Goal: Task Accomplishment & Management: Manage account settings

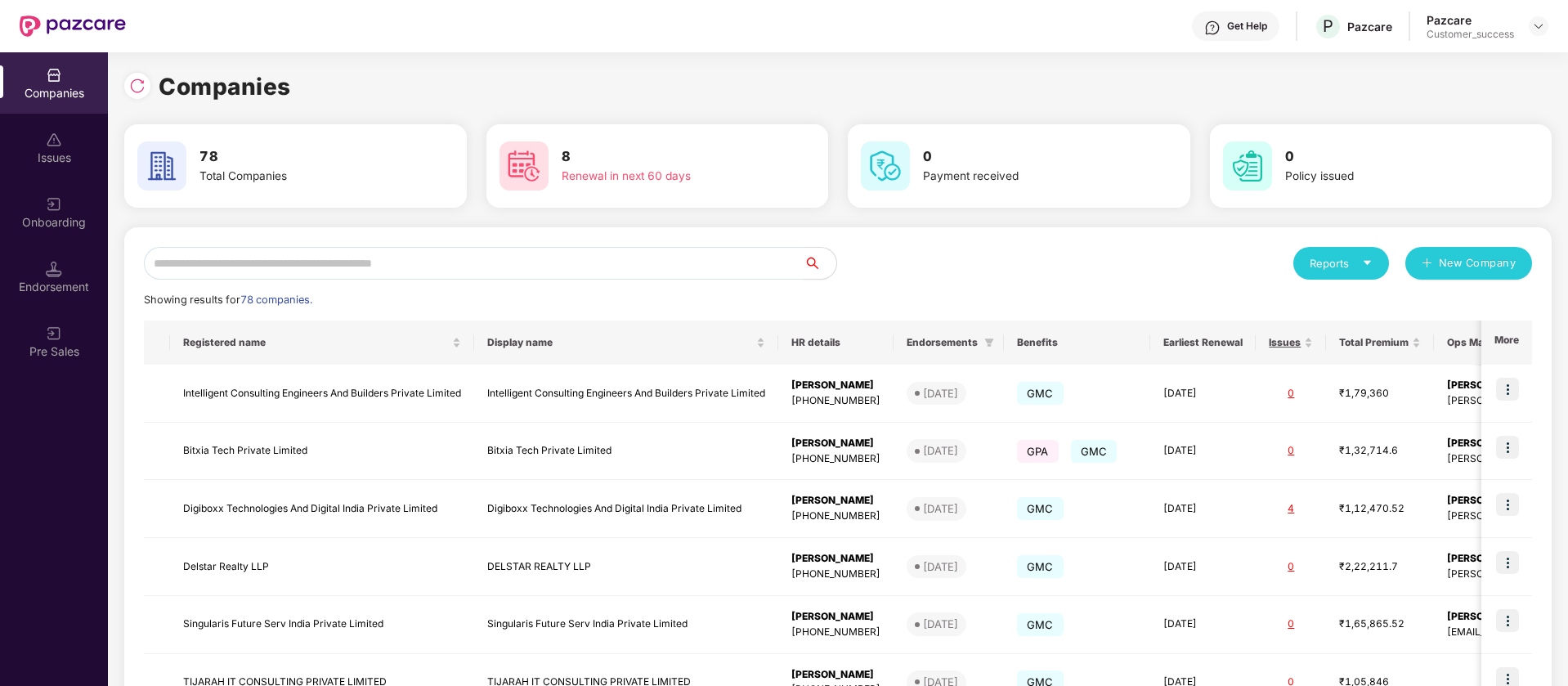
click at [572, 251] on input "text" at bounding box center [474, 263] width 660 height 32
click at [1537, 20] on img at bounding box center [1538, 25] width 13 height 13
click at [1470, 94] on div "Switch Partner" at bounding box center [1463, 97] width 213 height 32
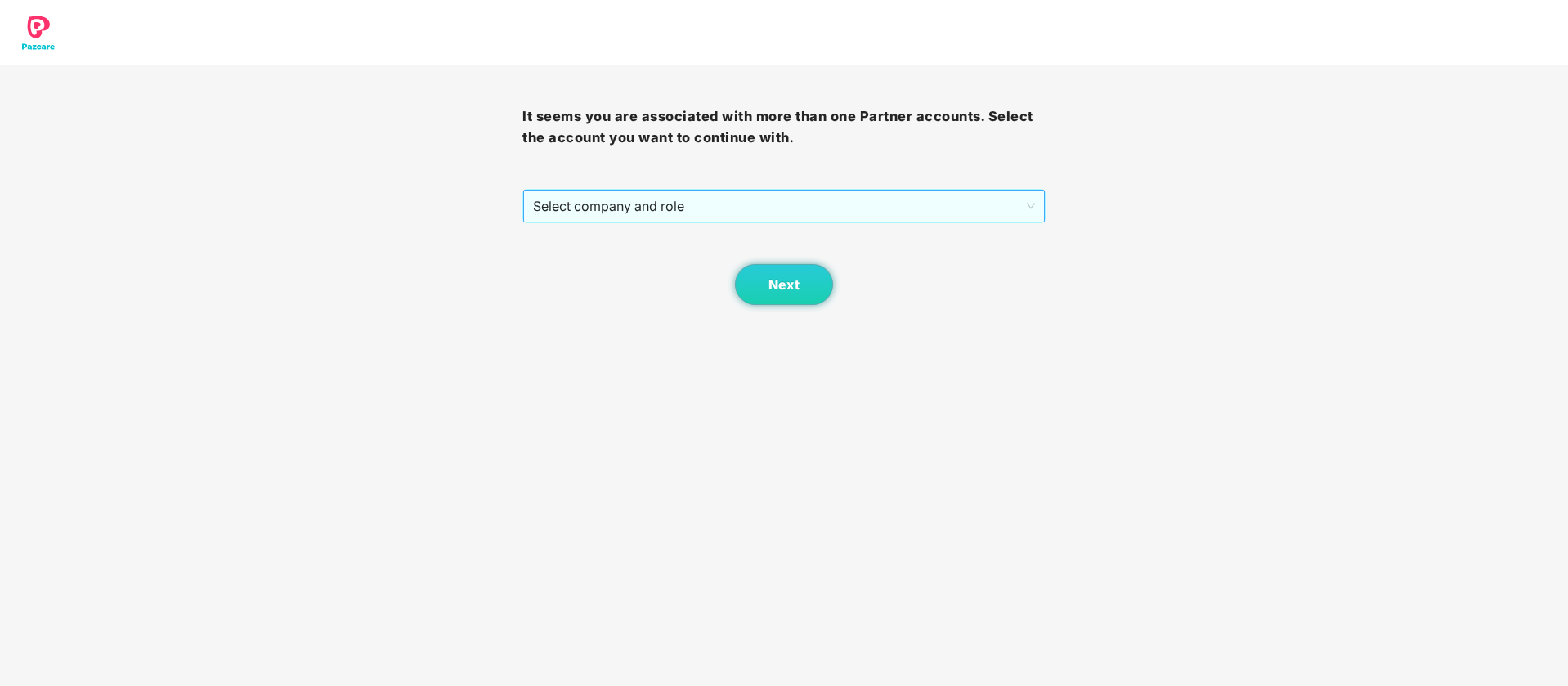
click at [762, 217] on span "Select company and role" at bounding box center [784, 206] width 501 height 31
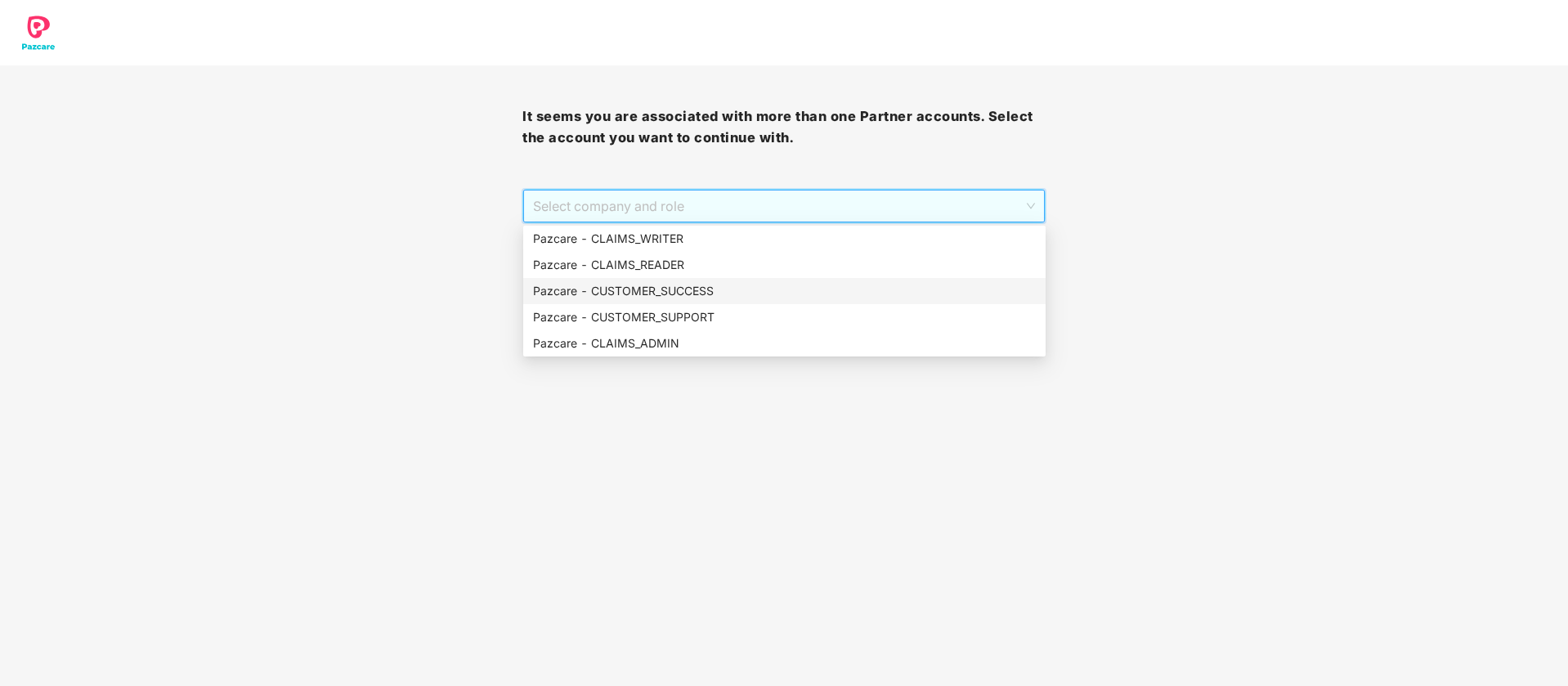
click at [676, 301] on div "Pazcare - CUSTOMER_SUCCESS" at bounding box center [784, 291] width 522 height 26
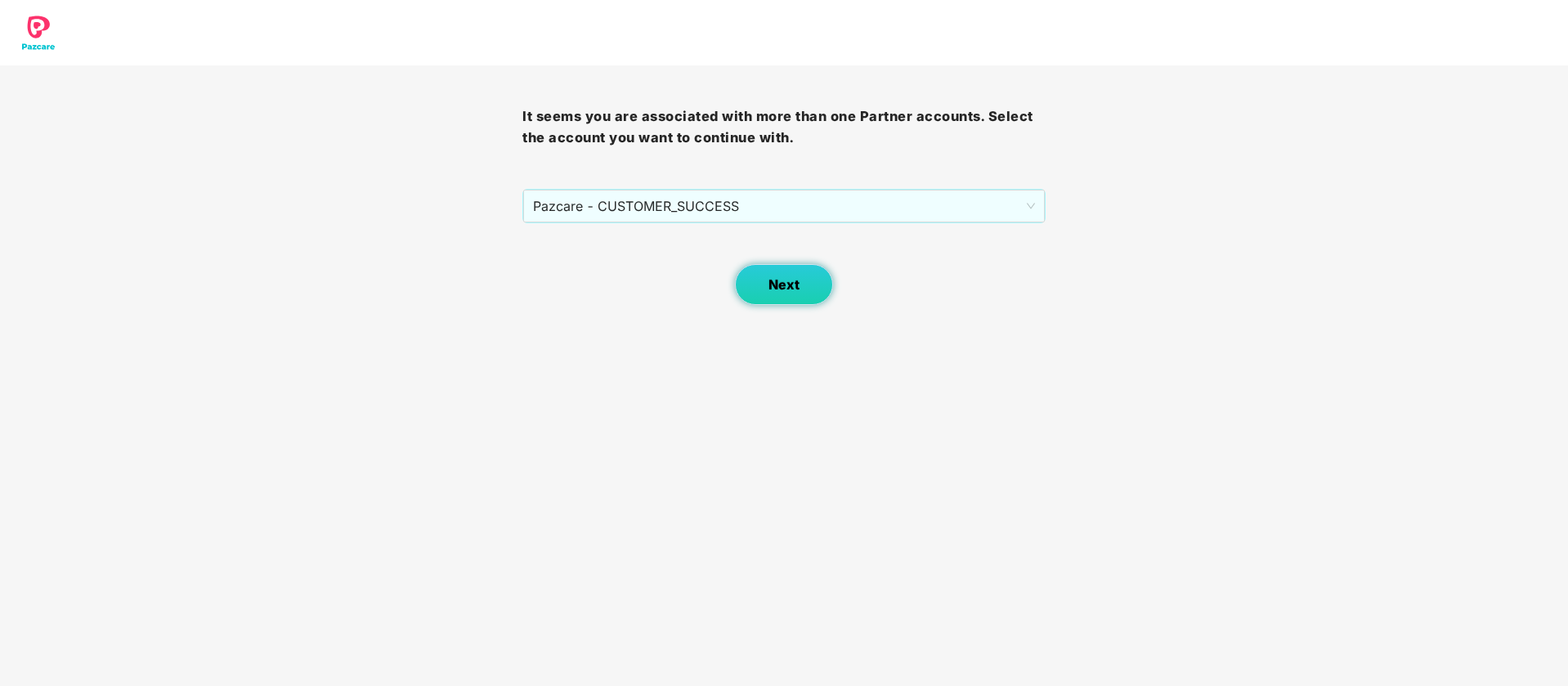
click at [756, 270] on button "Next" at bounding box center [784, 284] width 98 height 41
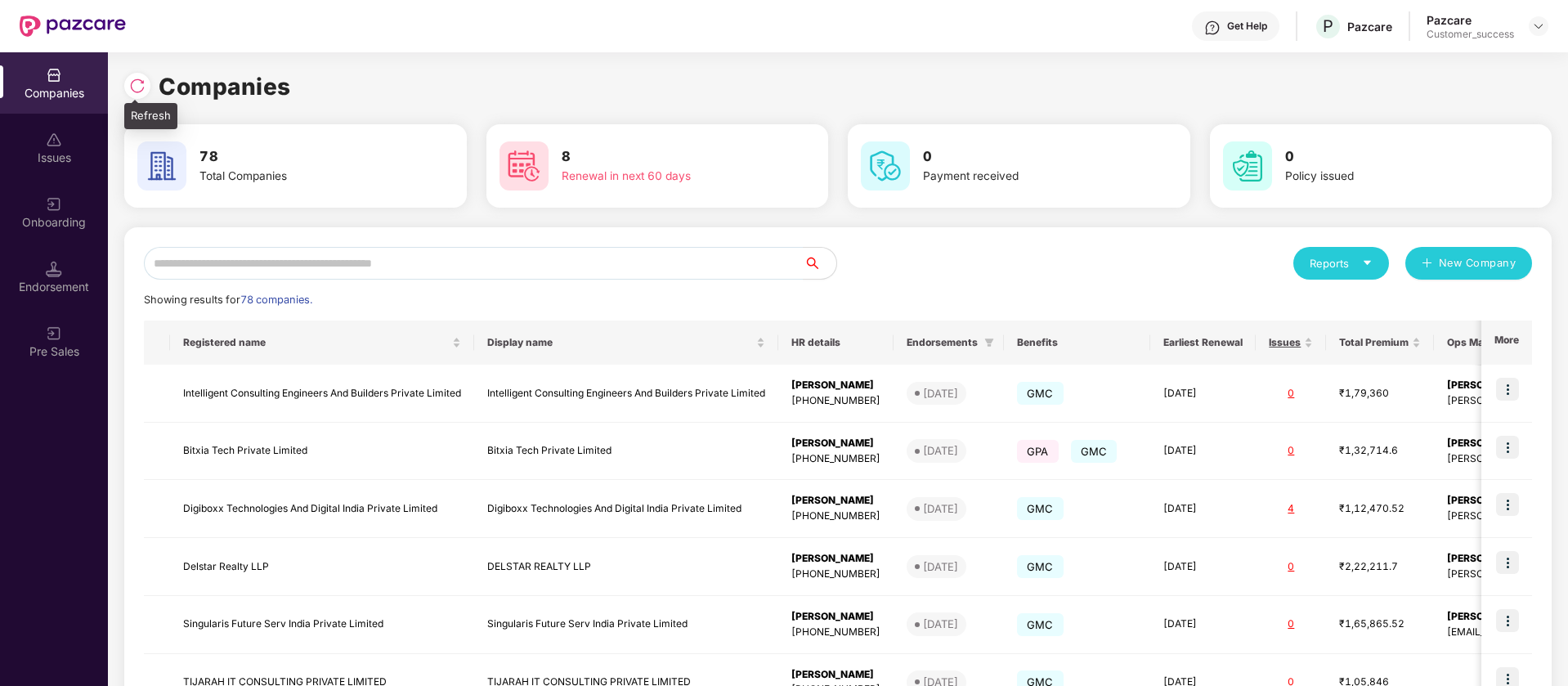
click at [143, 95] on div at bounding box center [137, 86] width 26 height 26
click at [1542, 17] on div at bounding box center [1539, 26] width 19 height 19
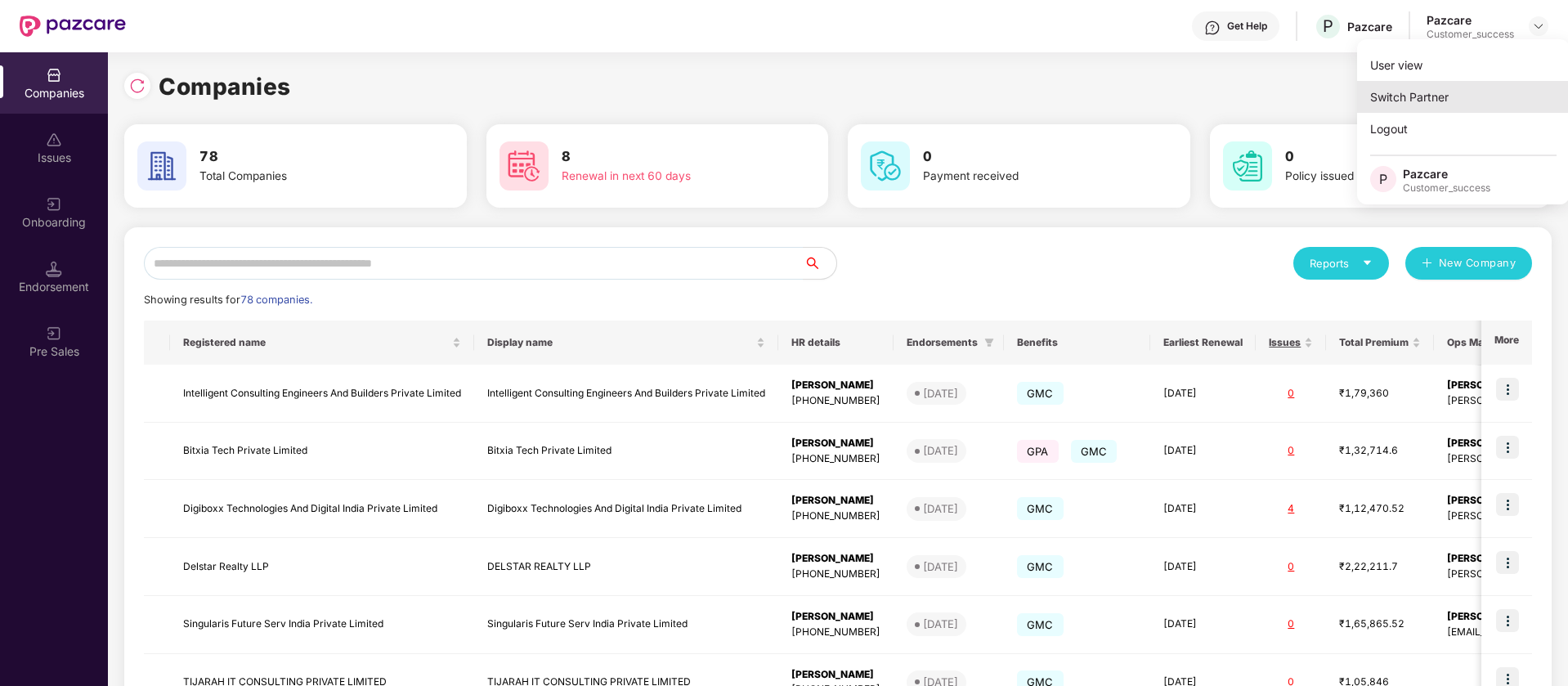
click at [1470, 102] on div "Switch Partner" at bounding box center [1463, 97] width 213 height 32
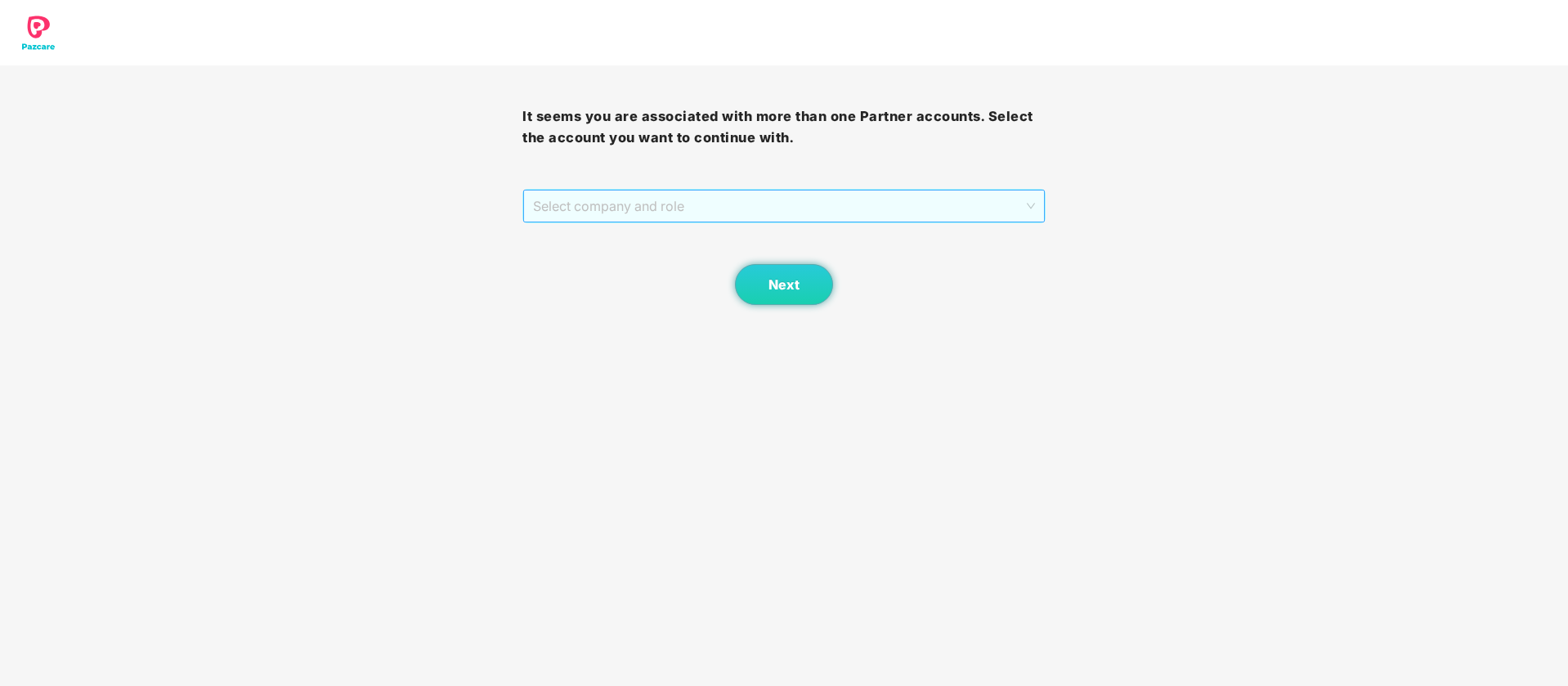
click at [833, 193] on span "Select company and role" at bounding box center [784, 206] width 501 height 31
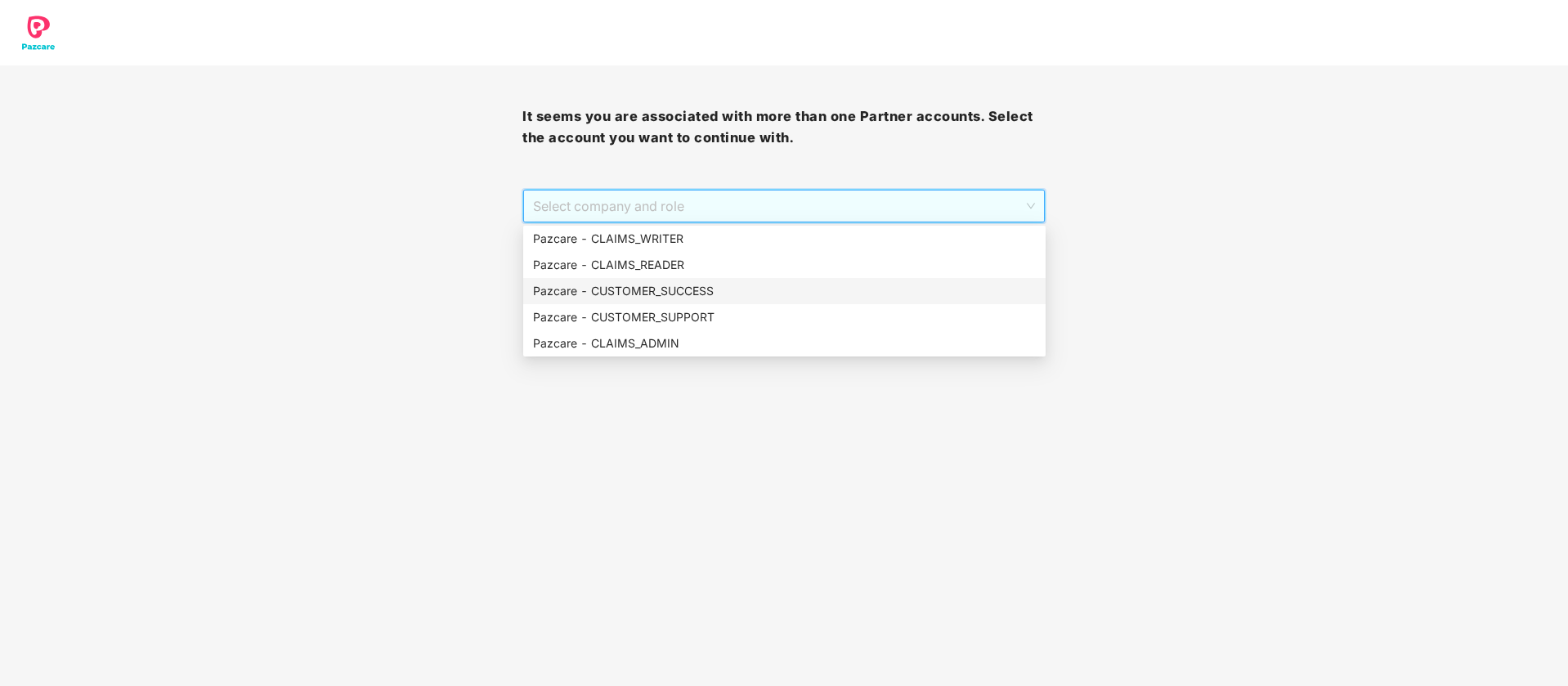
click at [733, 283] on div "Pazcare - CUSTOMER_SUCCESS" at bounding box center [785, 291] width 503 height 18
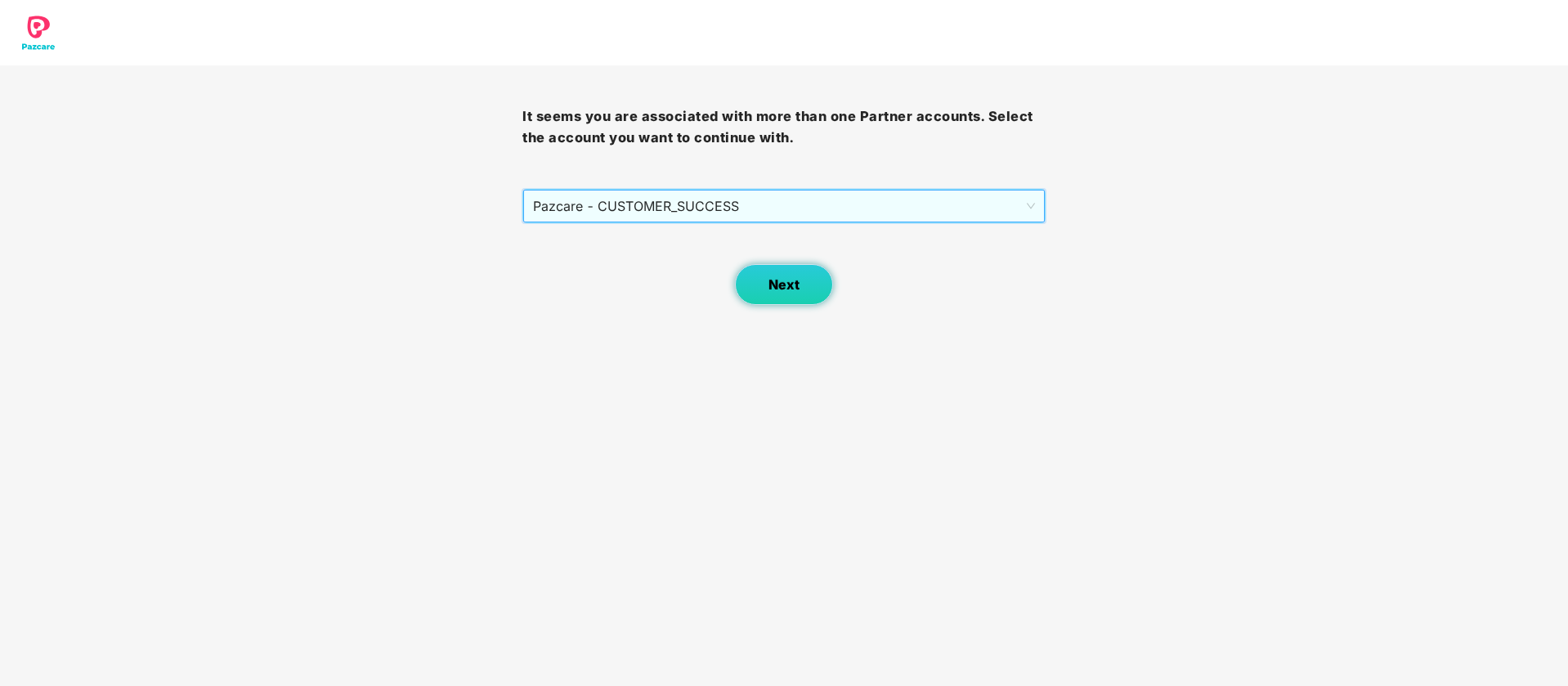
drag, startPoint x: 775, startPoint y: 310, endPoint x: 784, endPoint y: 286, distance: 25.6
click at [780, 309] on body "It seems you are associated with more than one Partner accounts. Select the acc…" at bounding box center [784, 343] width 1568 height 686
click at [784, 285] on span "Next" at bounding box center [783, 285] width 31 height 16
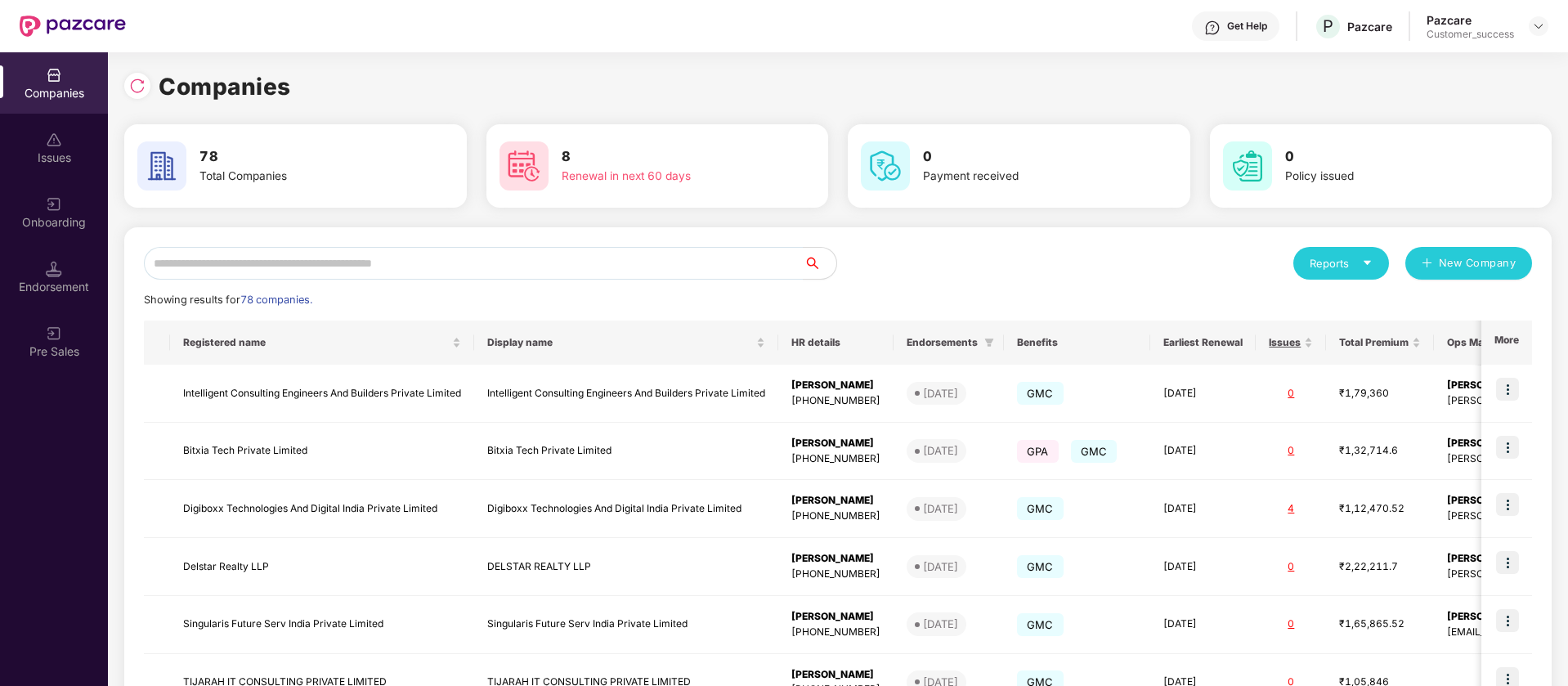
click at [74, 217] on div "Onboarding" at bounding box center [54, 222] width 108 height 17
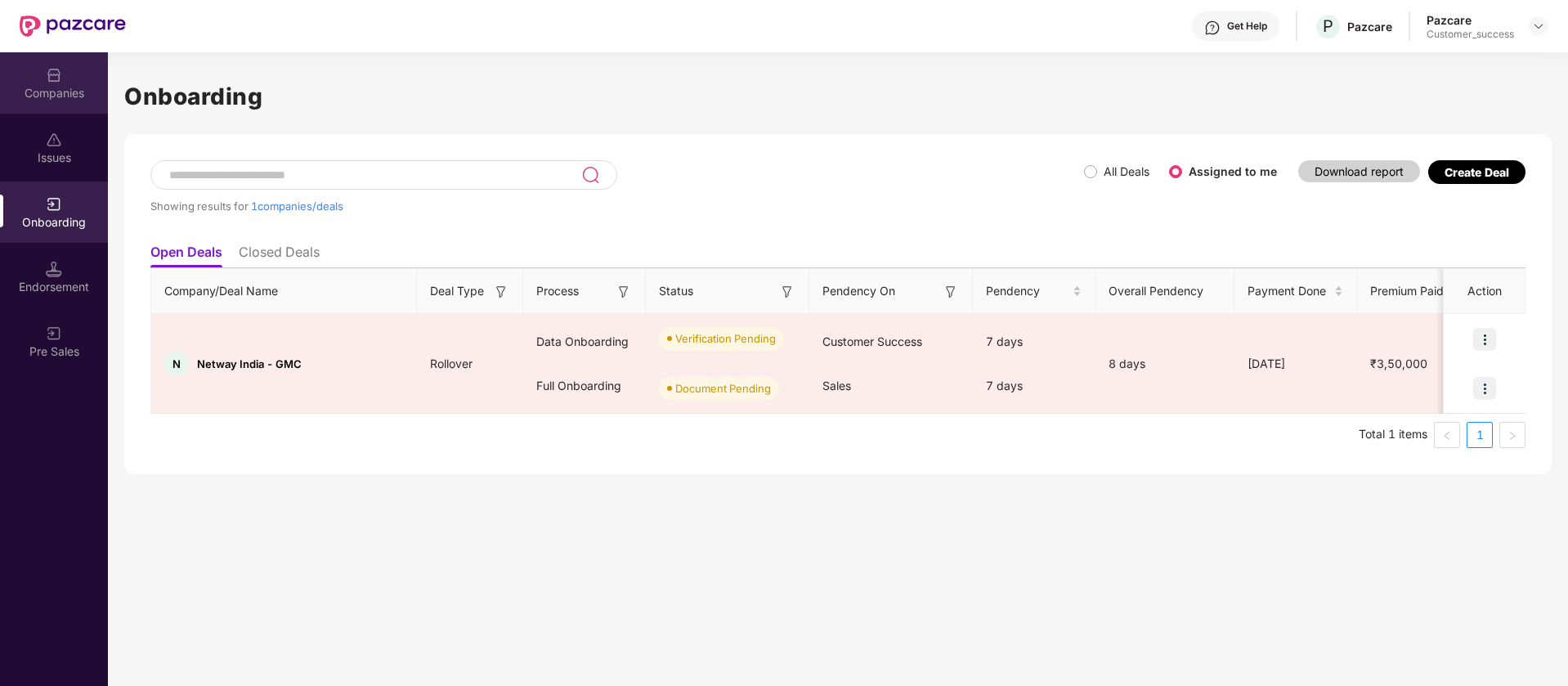
click at [23, 90] on div "Companies" at bounding box center [54, 93] width 108 height 17
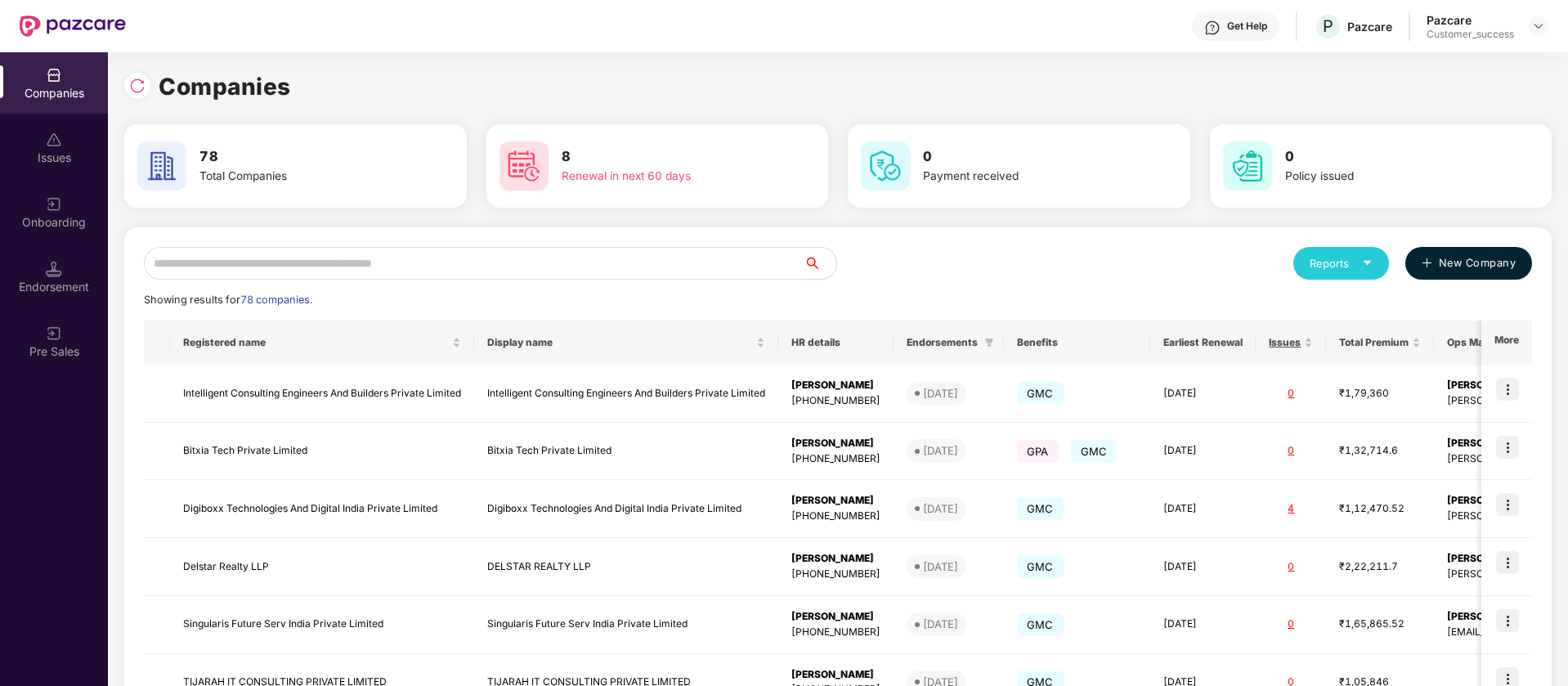
click at [1495, 264] on span "New Company" at bounding box center [1477, 263] width 77 height 17
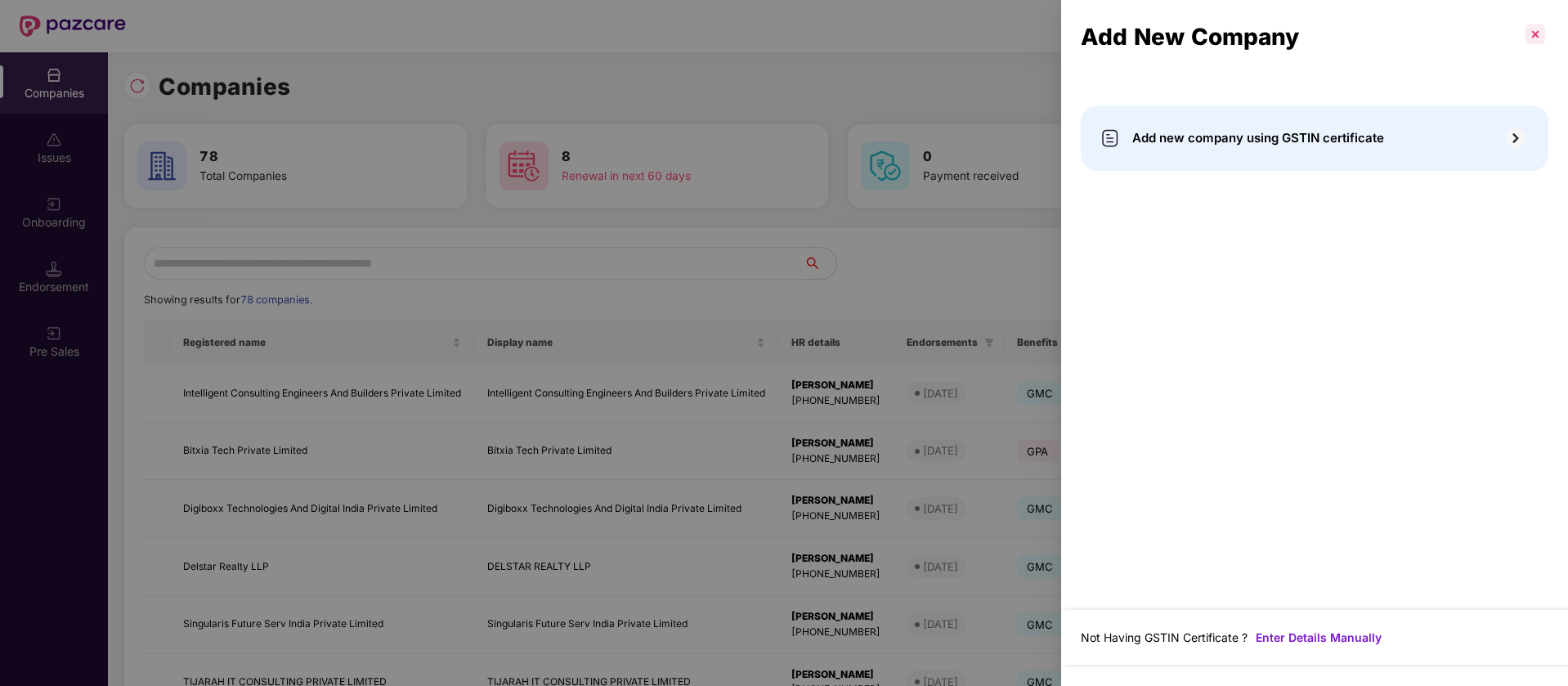
click at [1535, 36] on p at bounding box center [1535, 34] width 26 height 26
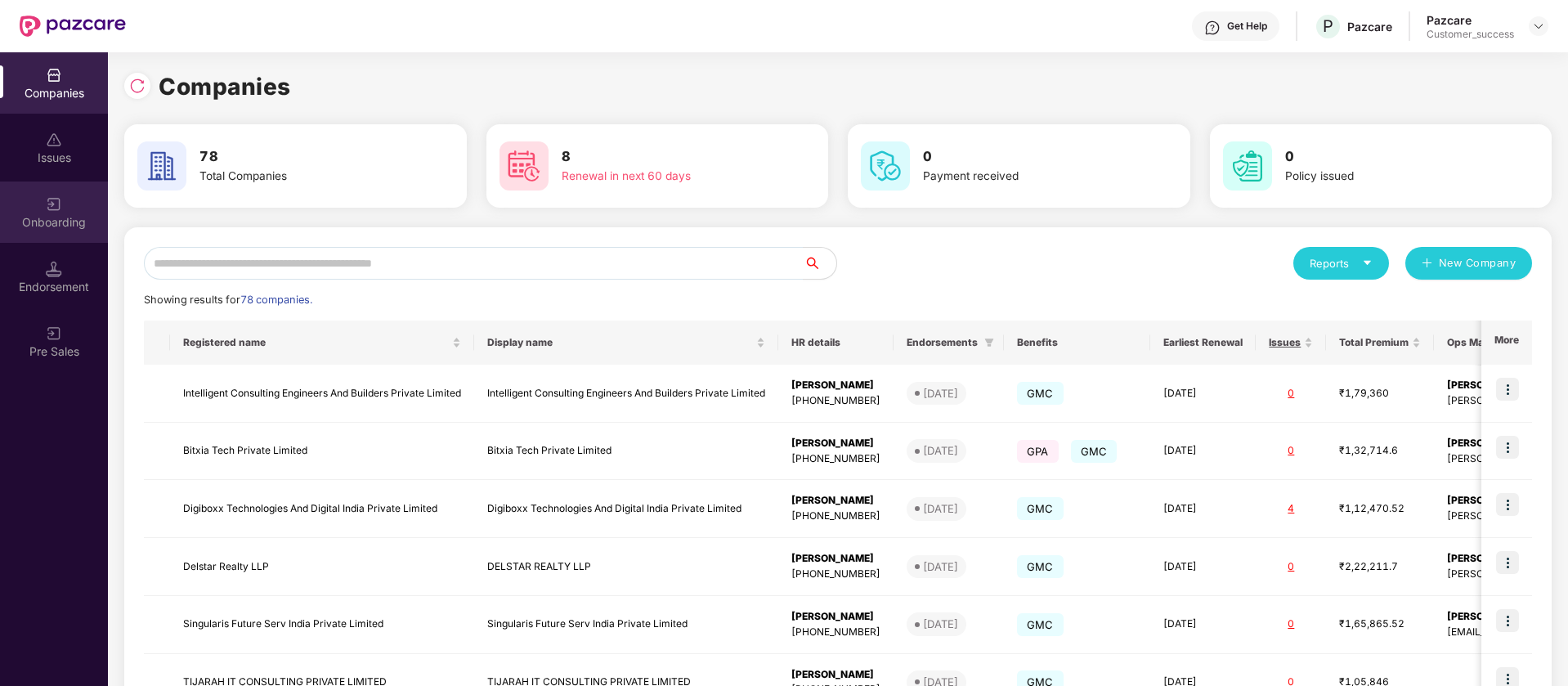
click at [73, 223] on div "Onboarding" at bounding box center [54, 222] width 108 height 17
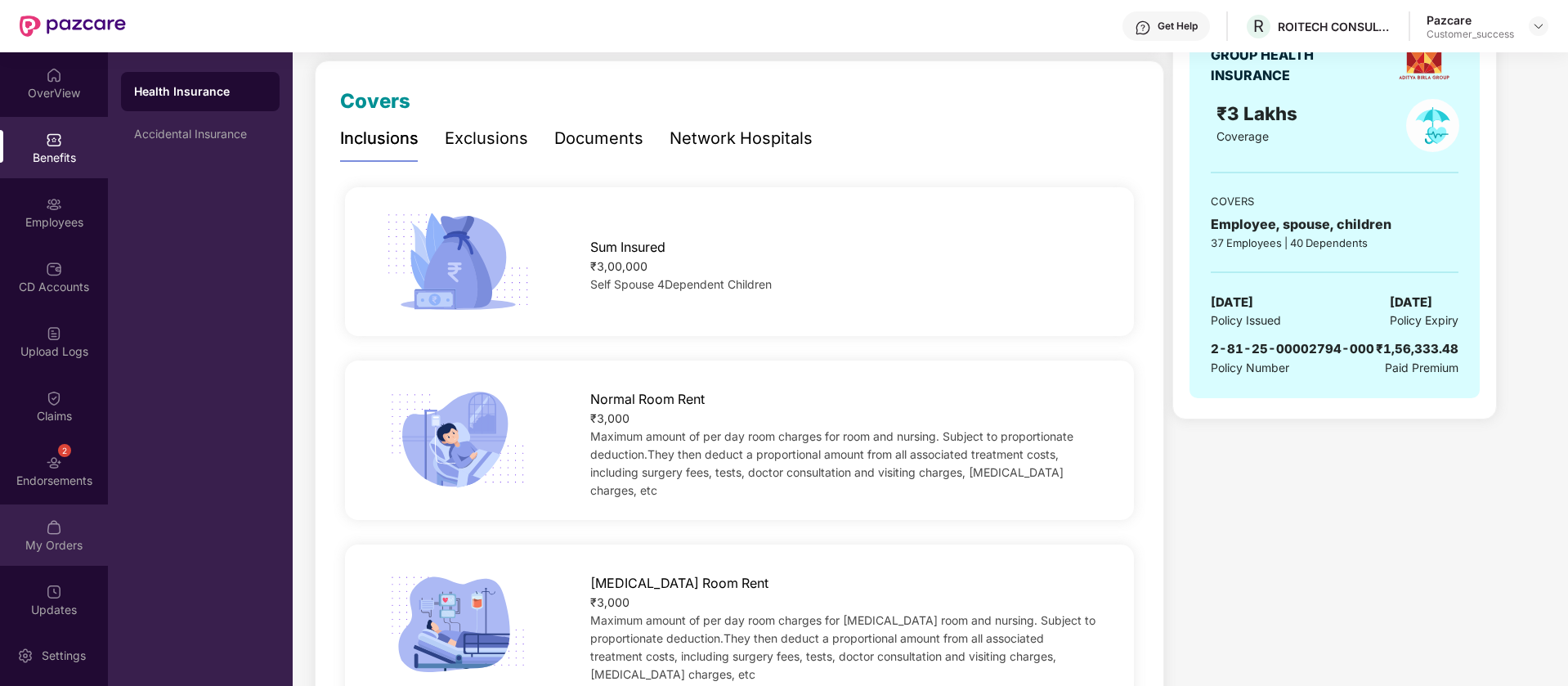
click at [67, 504] on div "My Orders" at bounding box center [54, 535] width 108 height 61
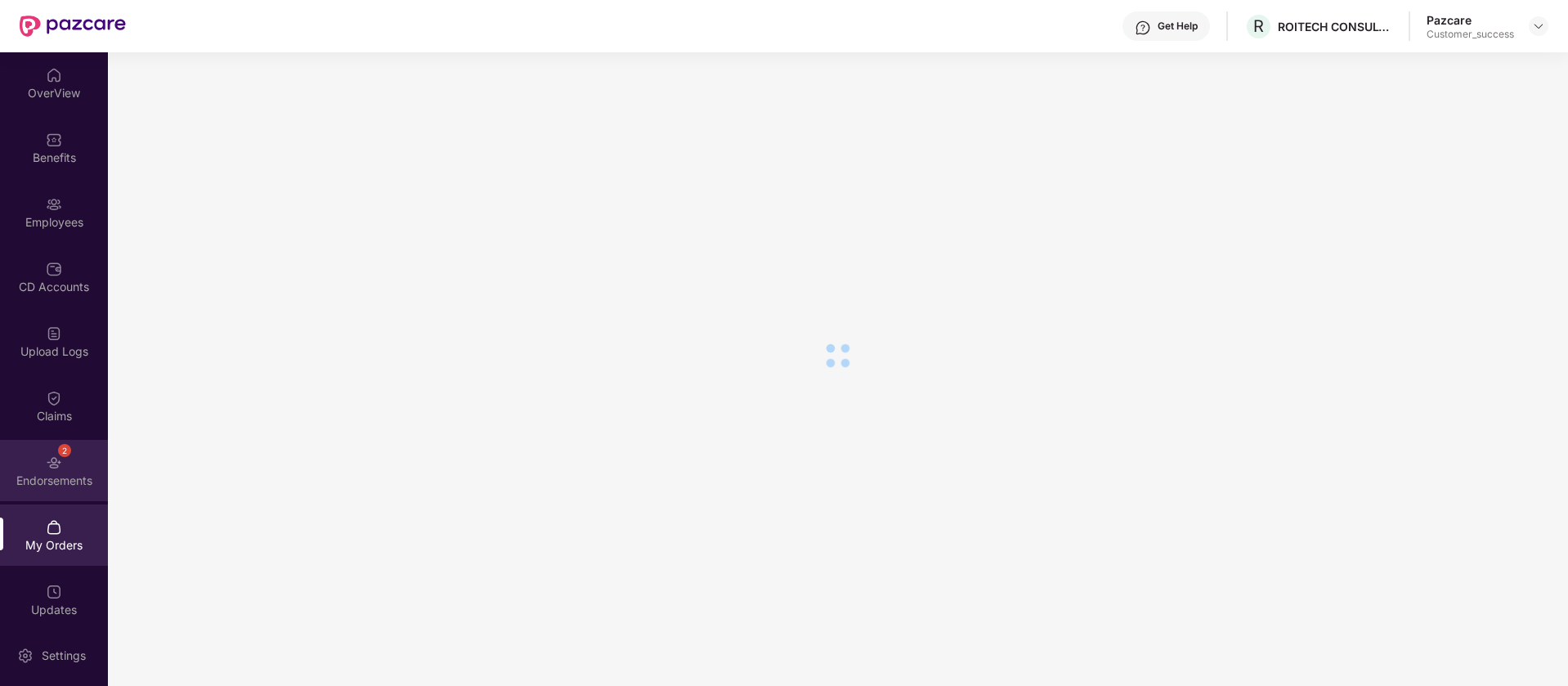
scroll to position [71, 0]
click at [62, 491] on div "2 Endorsements" at bounding box center [54, 470] width 108 height 61
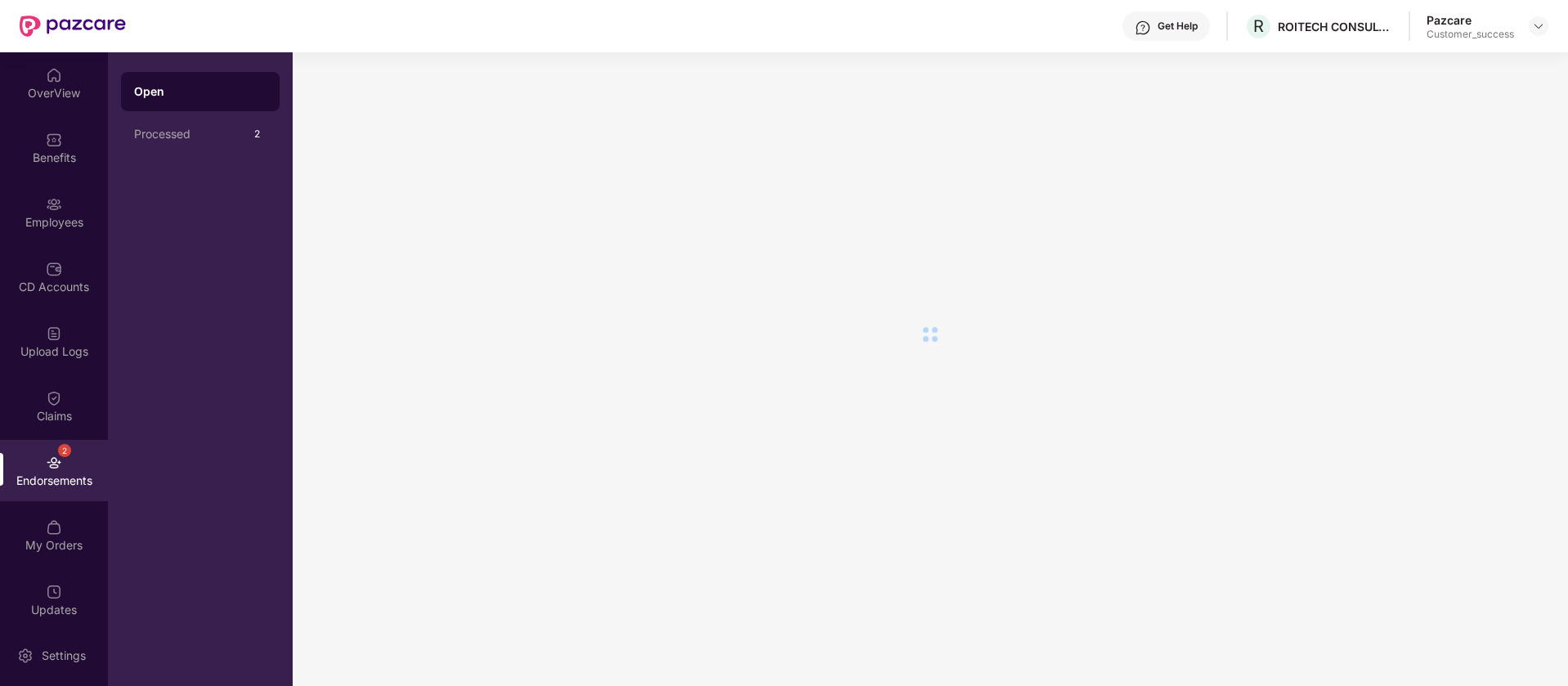
scroll to position [0, 0]
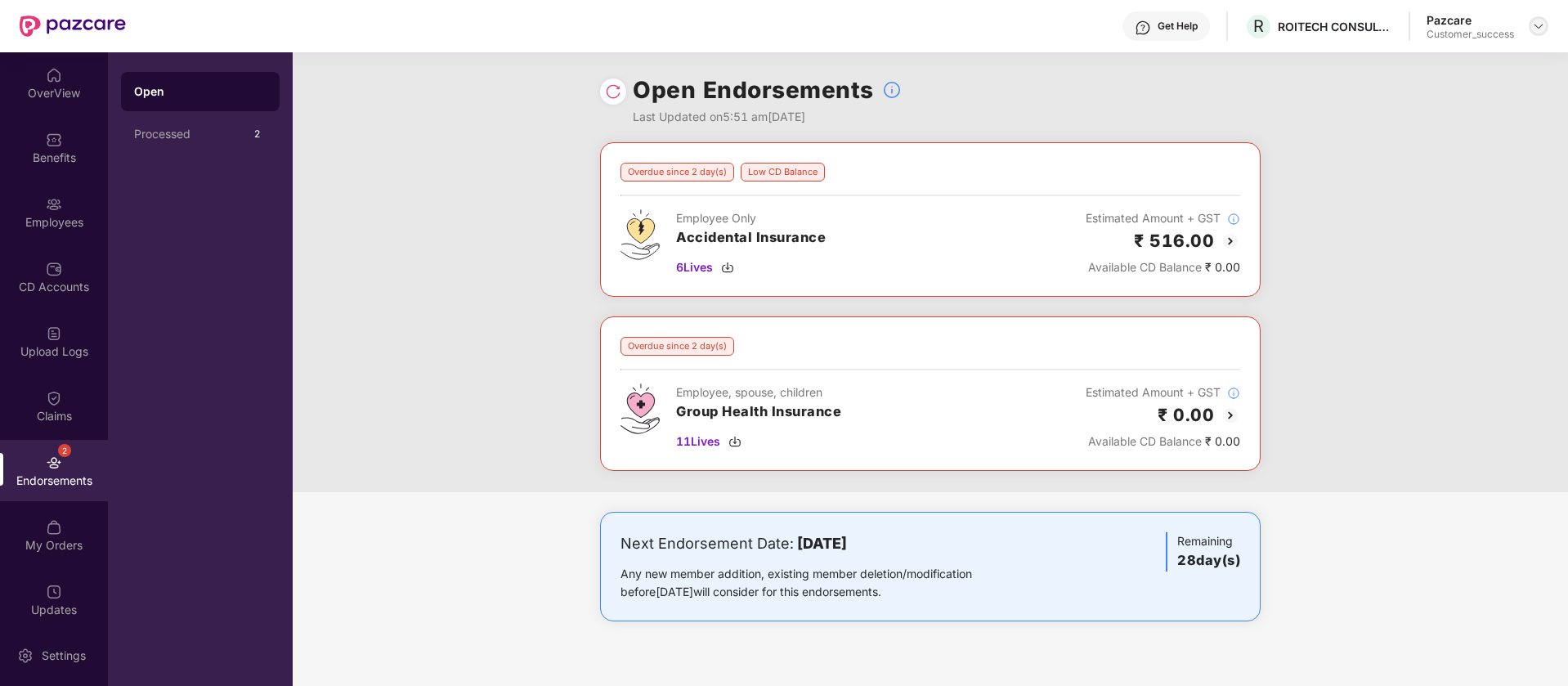
click at [1543, 32] on div at bounding box center [1539, 26] width 19 height 19
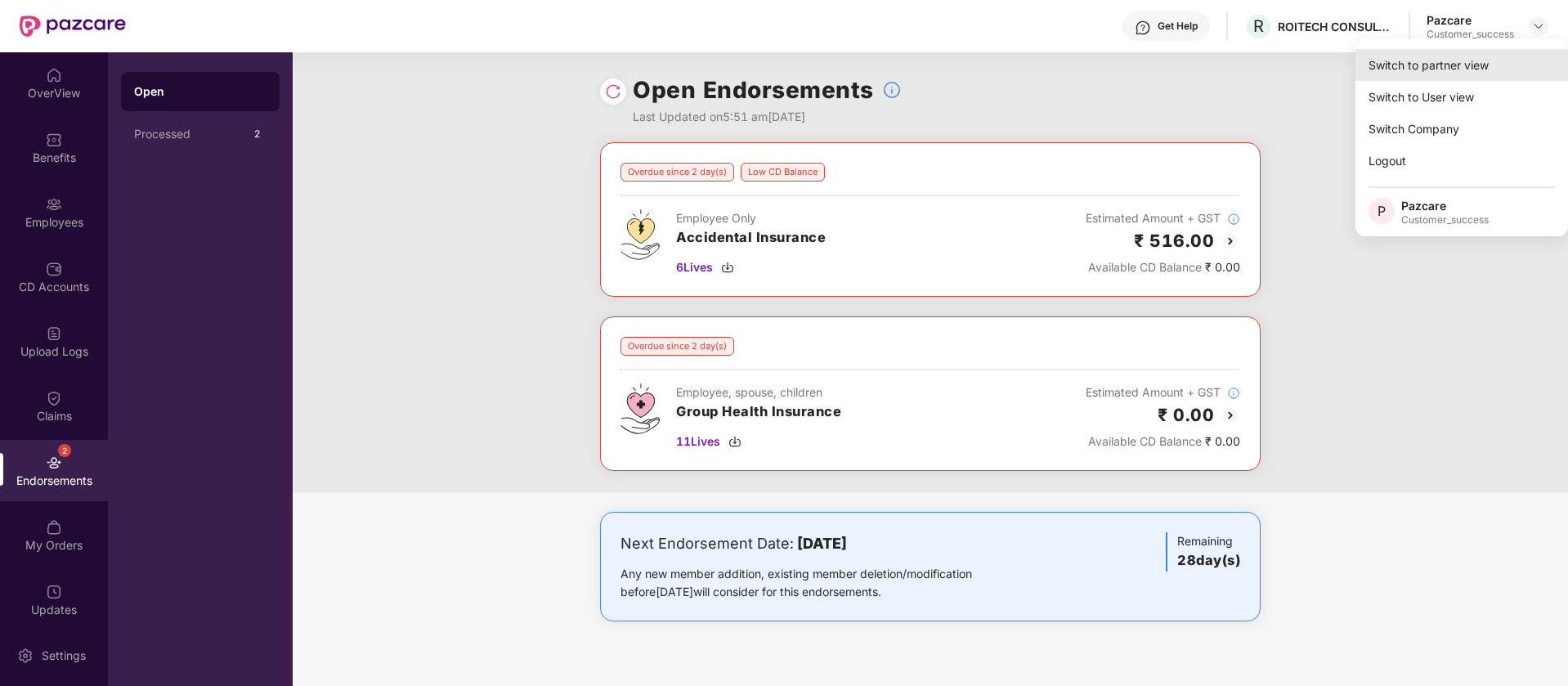
click at [1430, 76] on div "Switch to partner view" at bounding box center [1462, 65] width 213 height 32
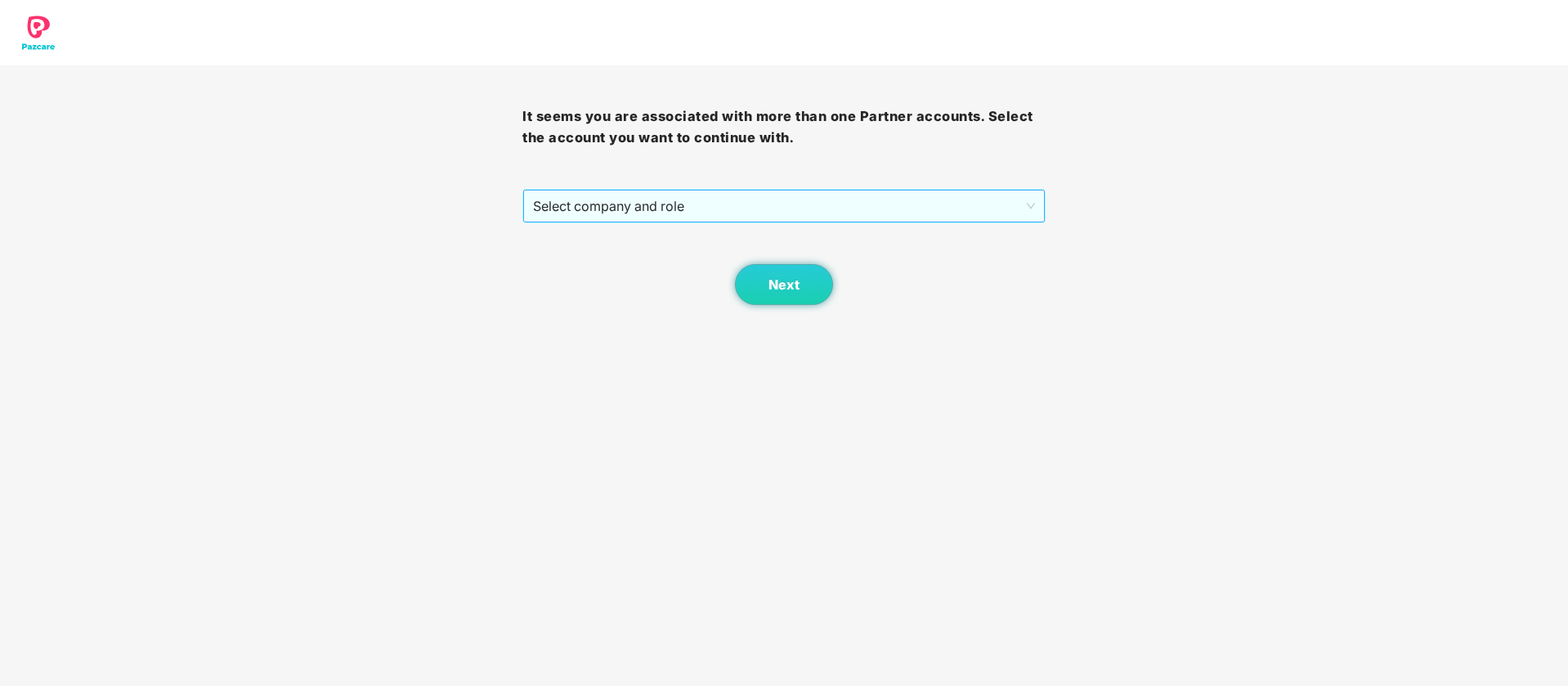
click at [823, 213] on span "Select company and role" at bounding box center [784, 206] width 501 height 31
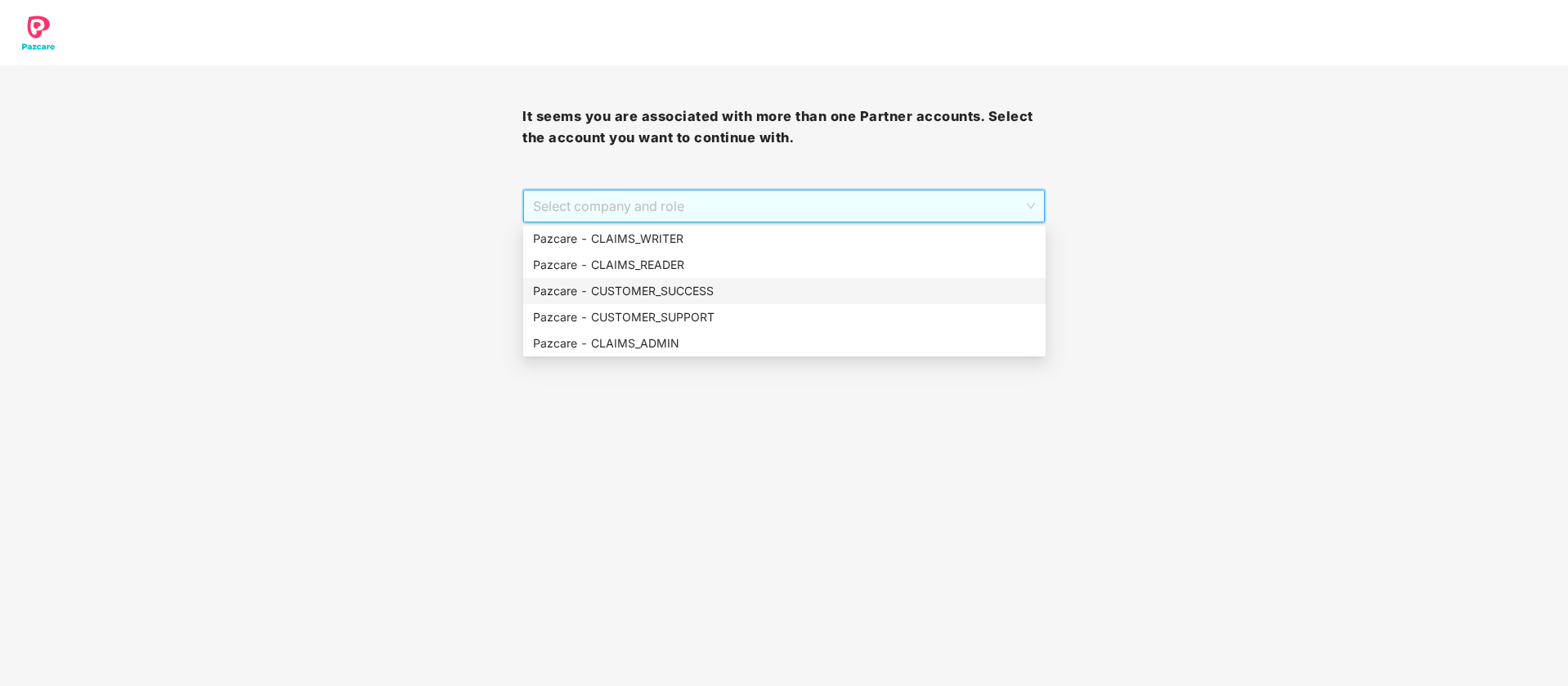
click at [710, 294] on div "Pazcare - CUSTOMER_SUCCESS" at bounding box center [785, 291] width 503 height 18
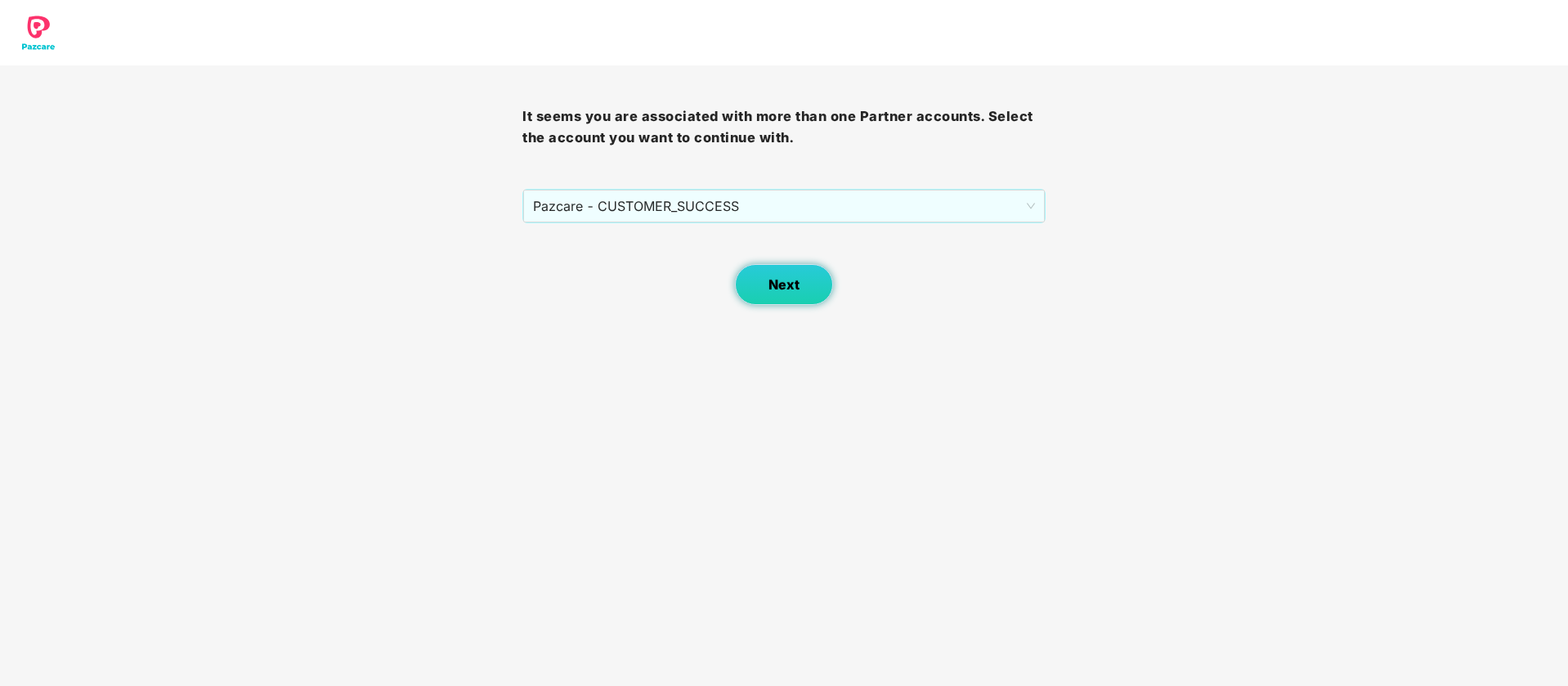
click at [795, 278] on span "Next" at bounding box center [783, 285] width 31 height 16
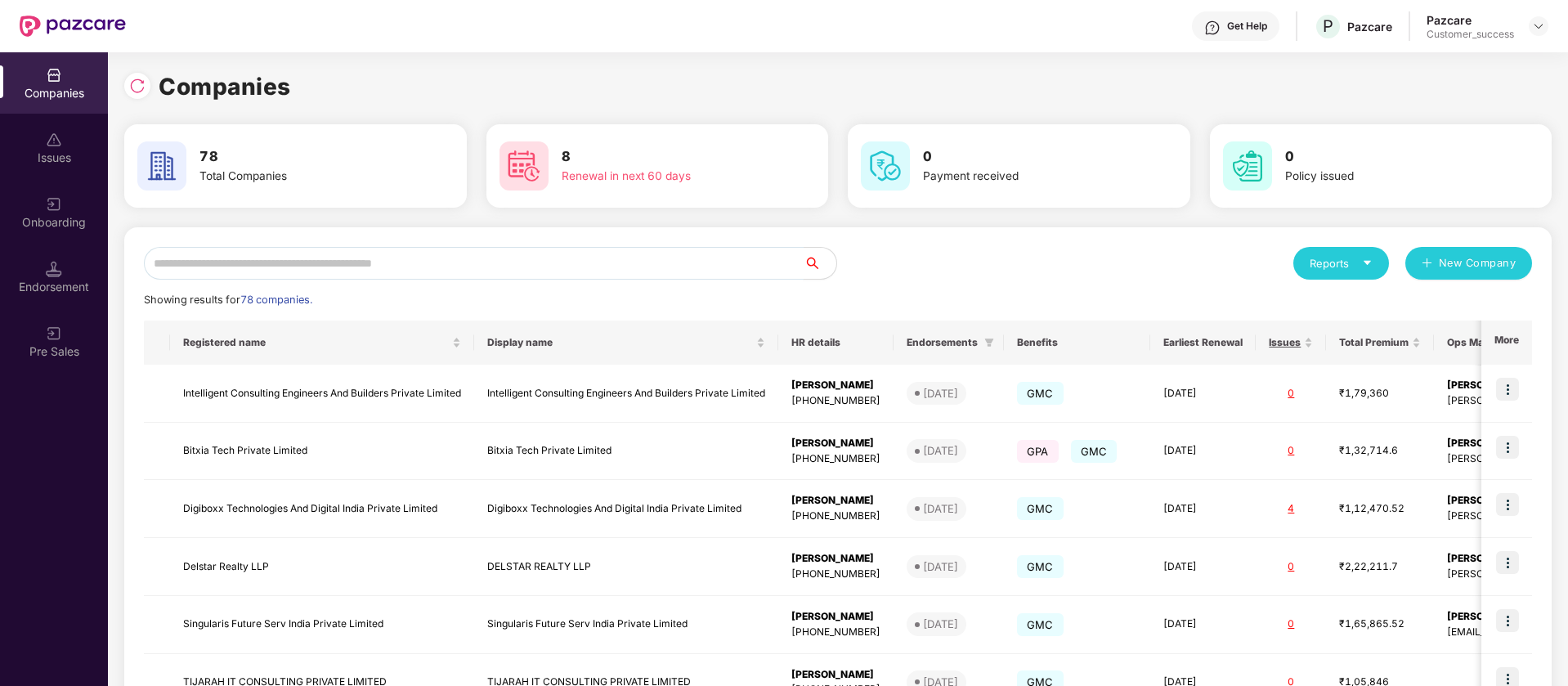
click at [369, 264] on input "text" at bounding box center [474, 263] width 660 height 32
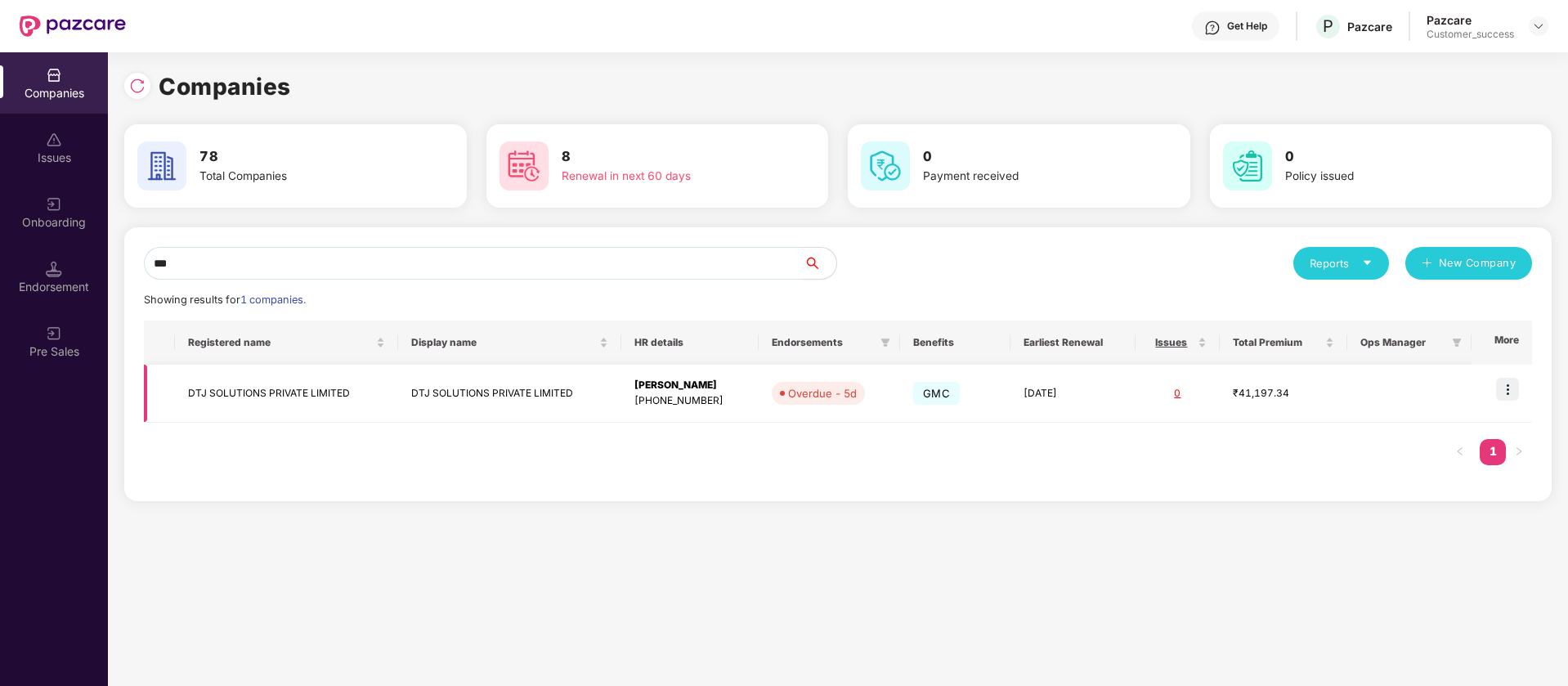
type input "***"
click at [1510, 387] on img at bounding box center [1507, 389] width 23 height 23
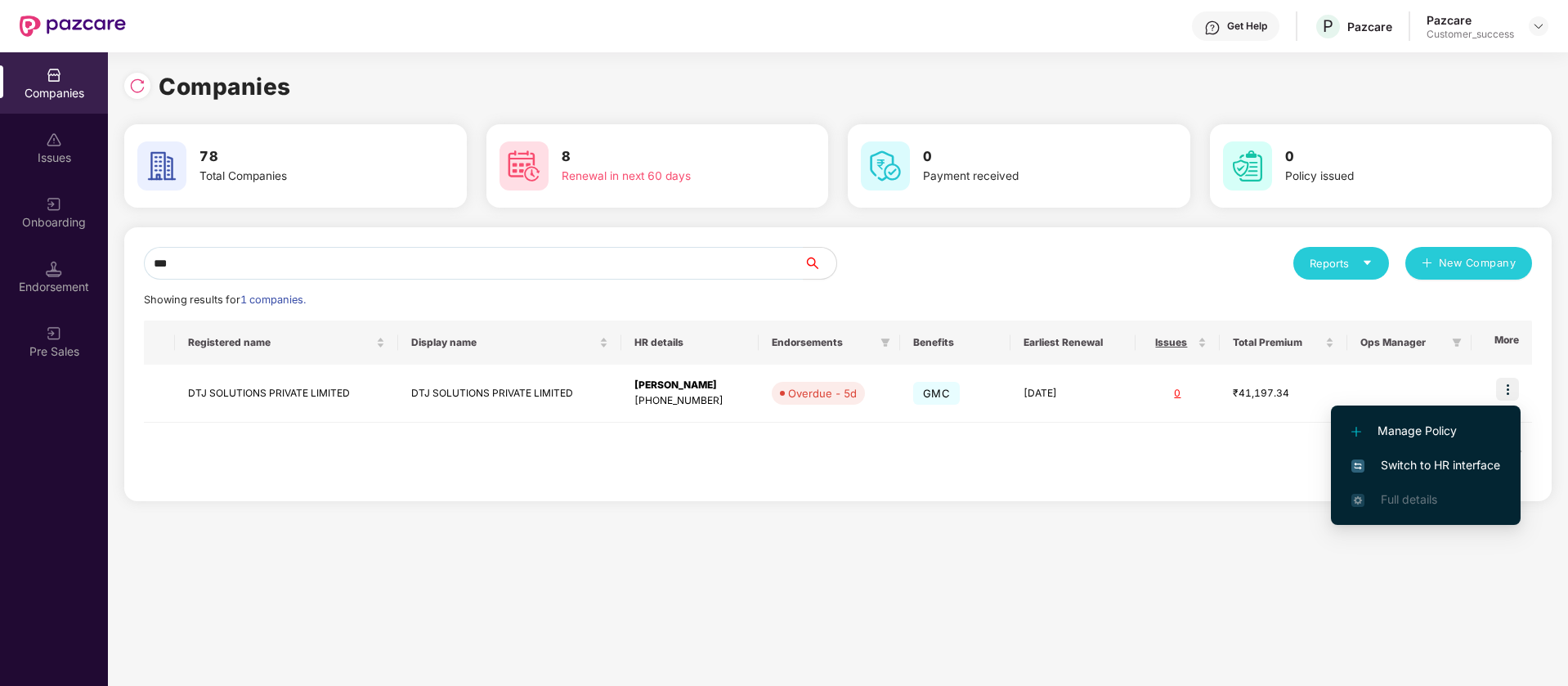
click at [1477, 461] on span "Switch to HR interface" at bounding box center [1426, 465] width 149 height 18
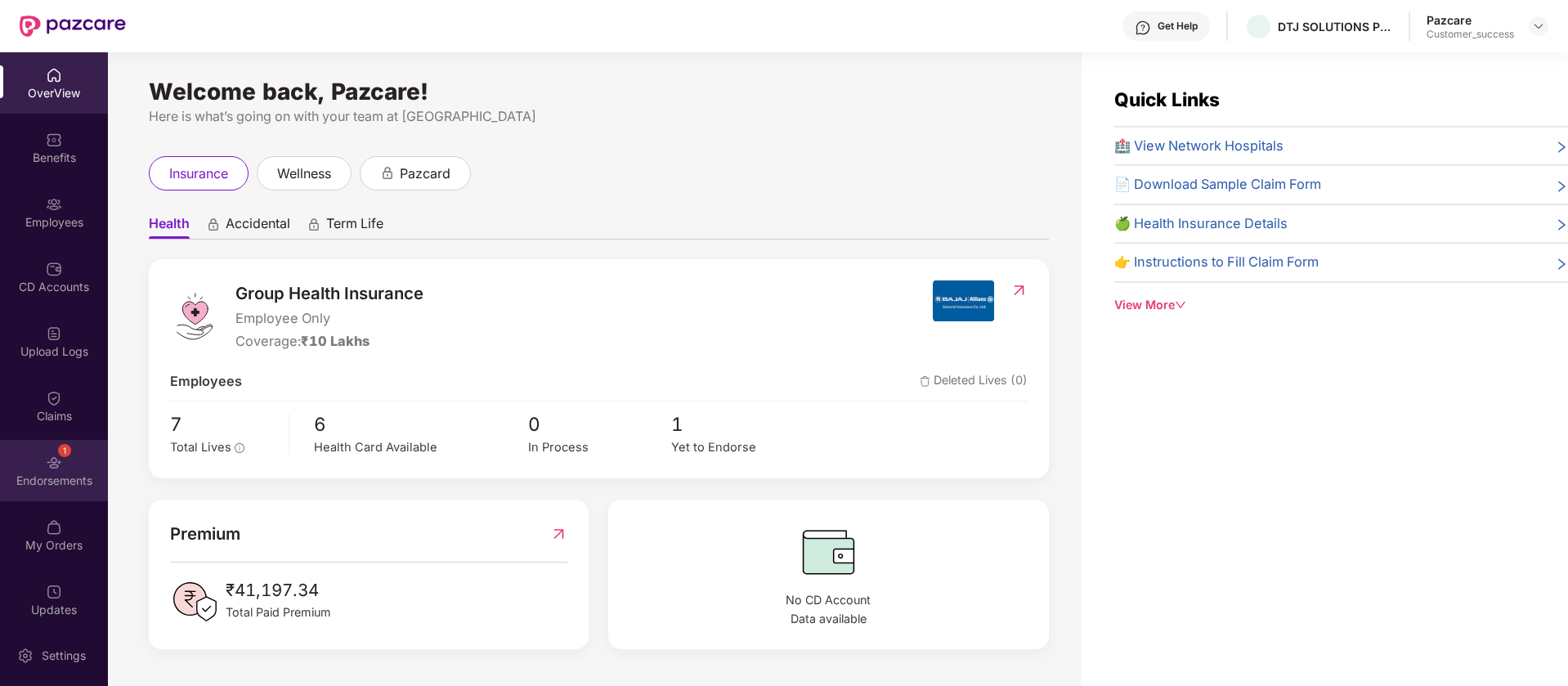
click at [32, 459] on div "1 Endorsements" at bounding box center [54, 470] width 108 height 61
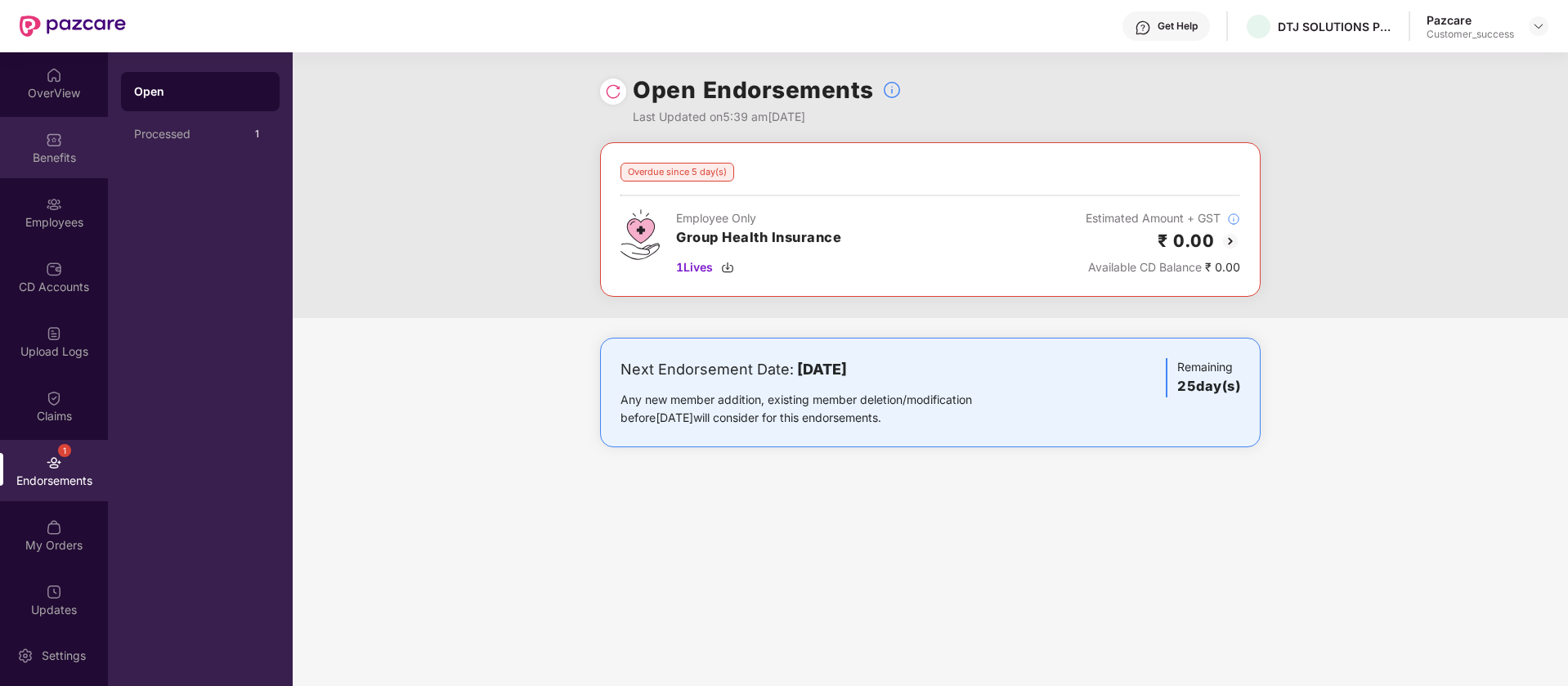
click at [41, 139] on div "Benefits" at bounding box center [54, 148] width 108 height 61
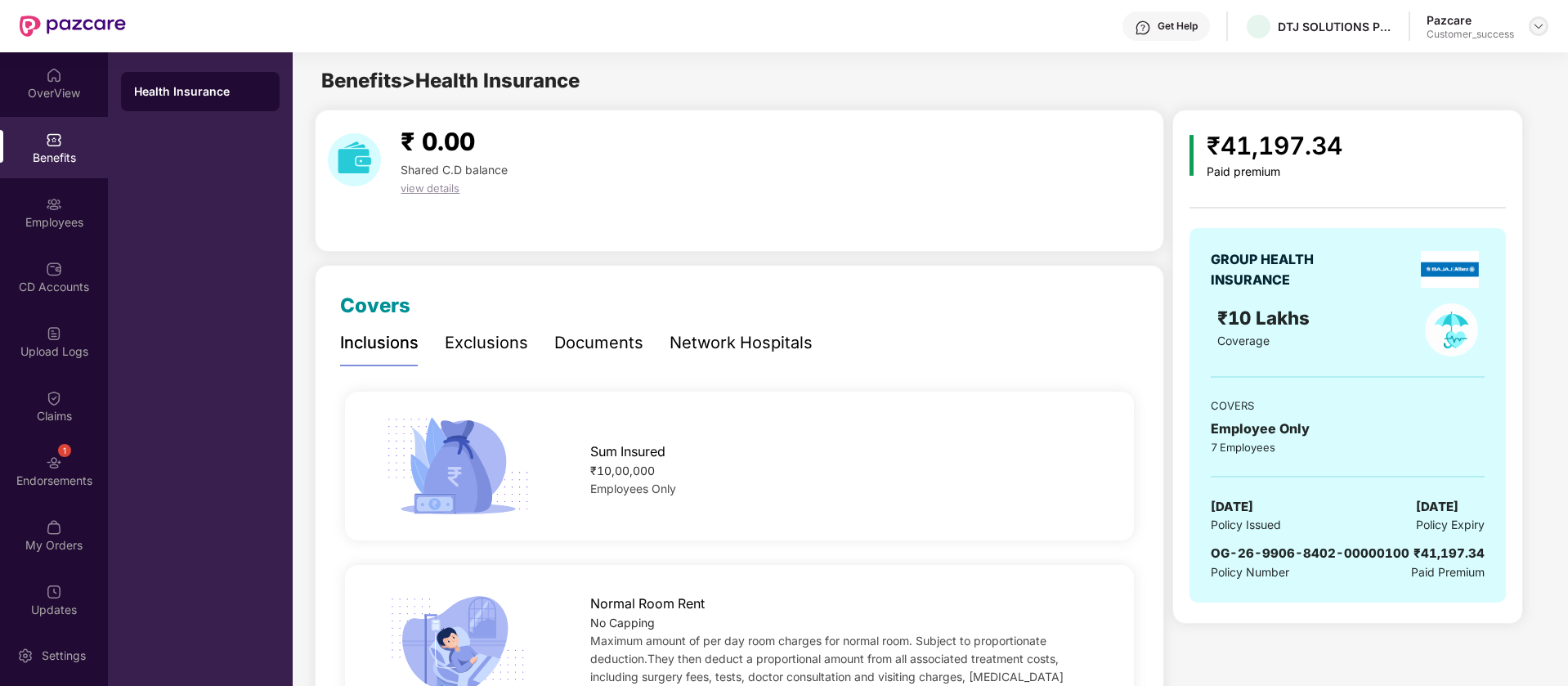
click at [1538, 19] on img at bounding box center [1538, 25] width 13 height 13
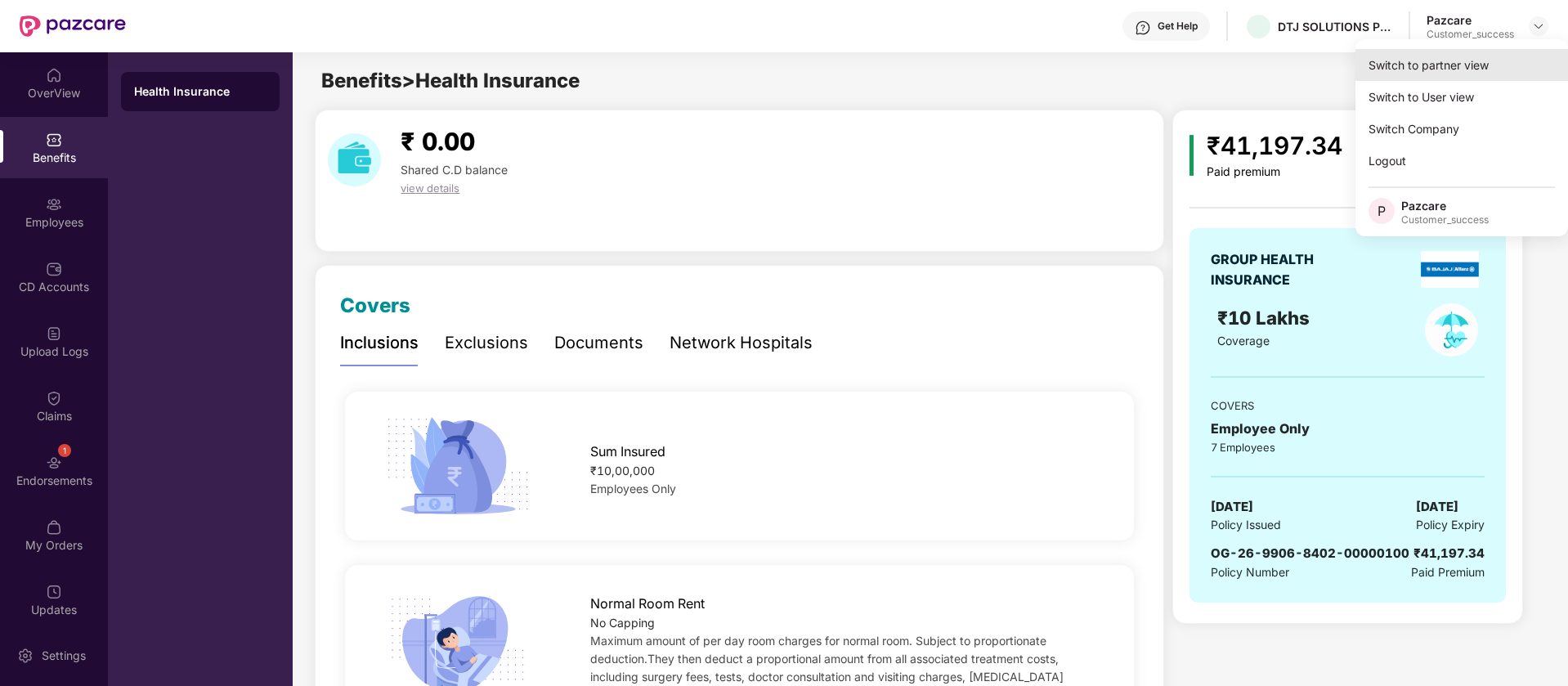
click at [1475, 67] on div "Switch to partner view" at bounding box center [1462, 65] width 213 height 32
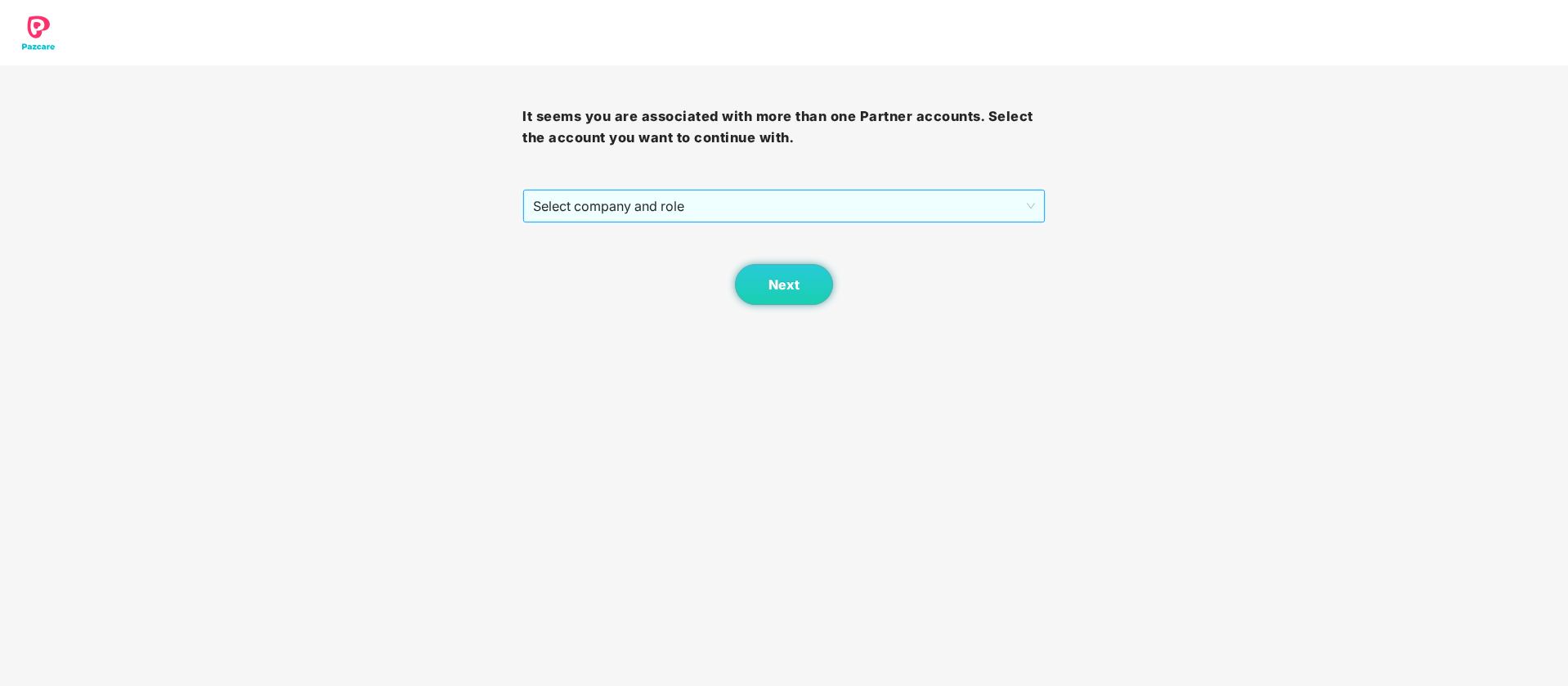
click at [730, 212] on span "Select company and role" at bounding box center [784, 206] width 501 height 31
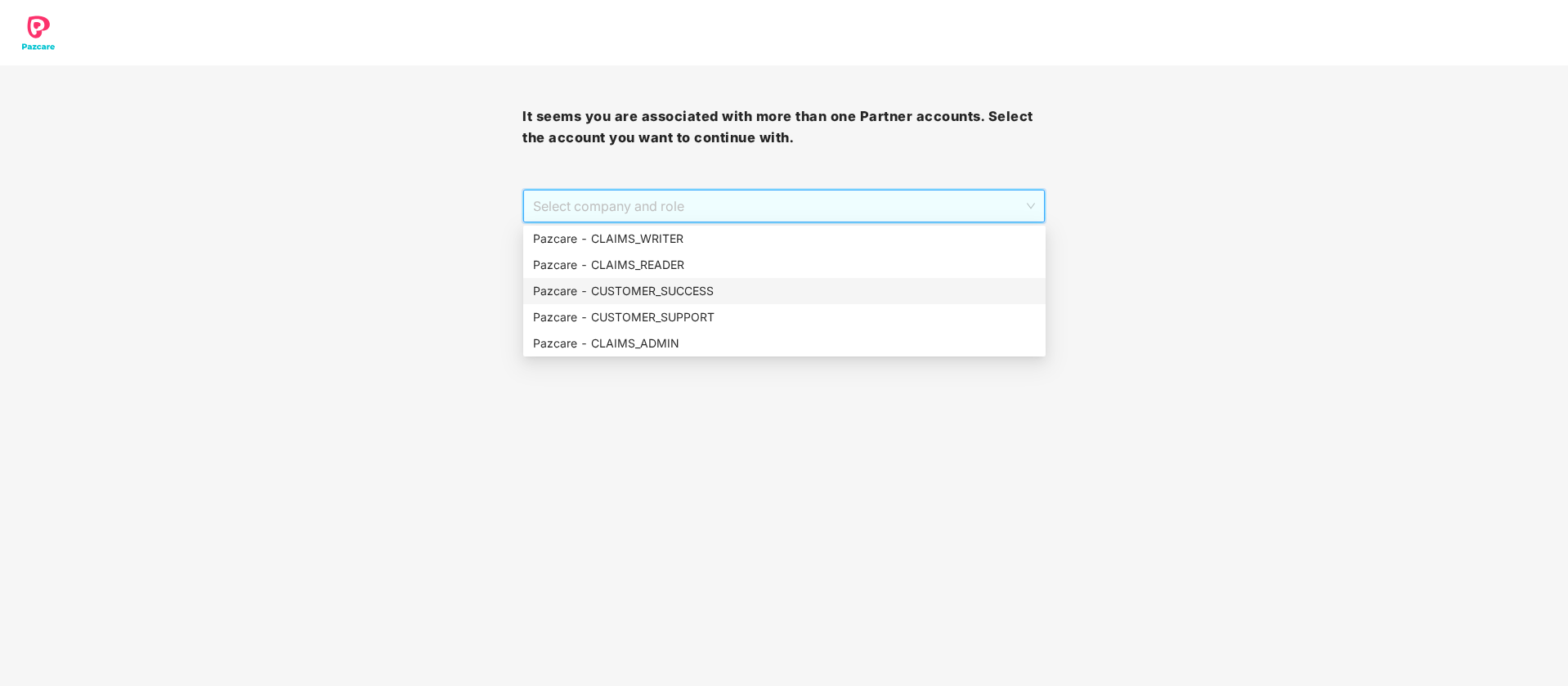
click at [690, 292] on div "Pazcare - CUSTOMER_SUCCESS" at bounding box center [785, 291] width 503 height 18
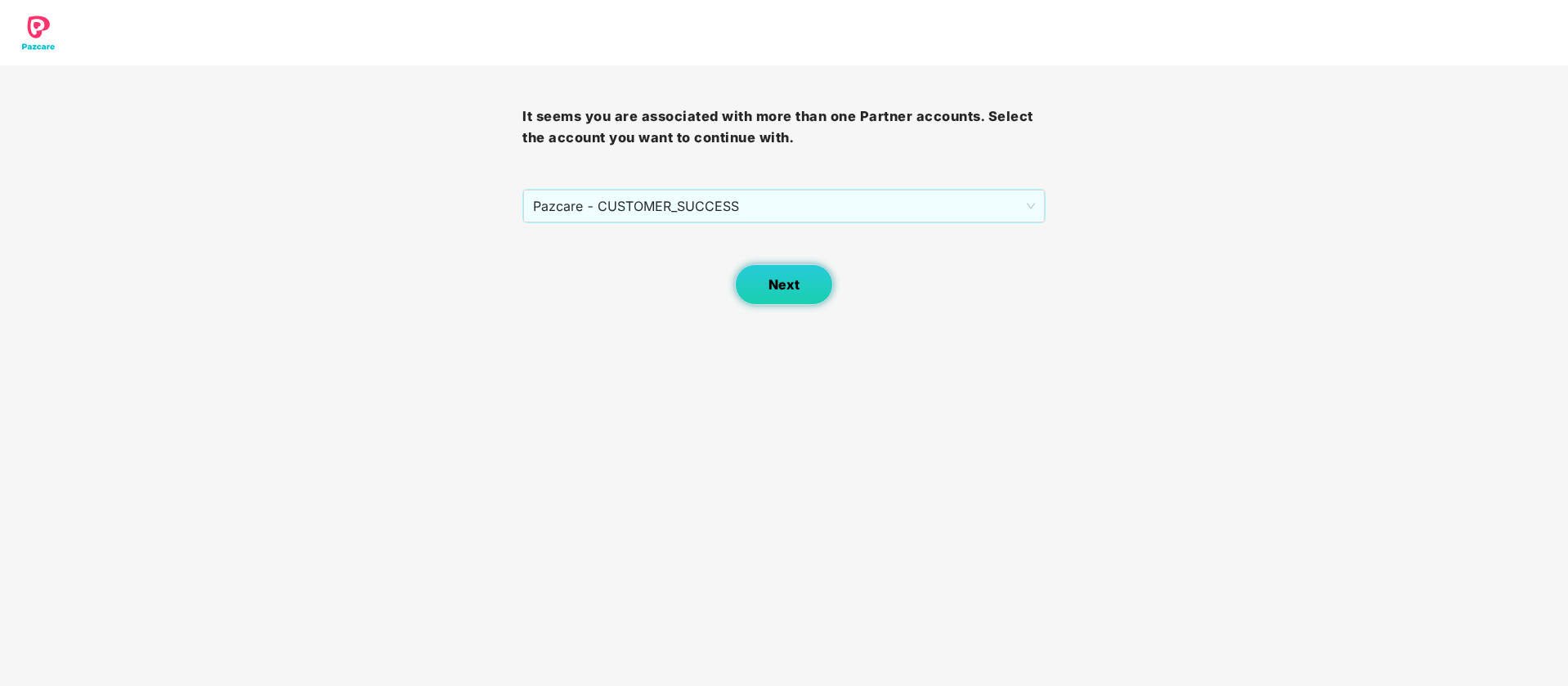
click at [766, 278] on button "Next" at bounding box center [784, 284] width 98 height 41
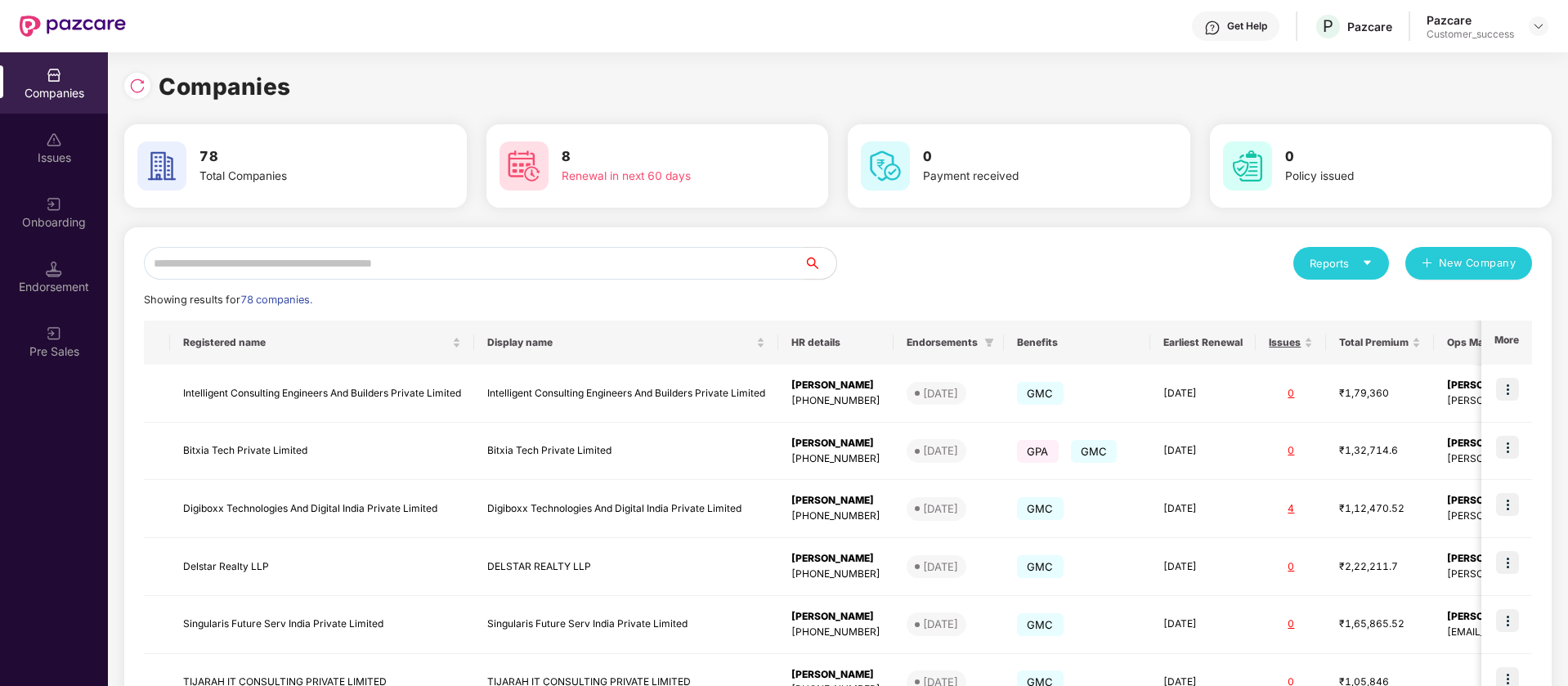
click at [454, 255] on input "text" at bounding box center [474, 263] width 660 height 32
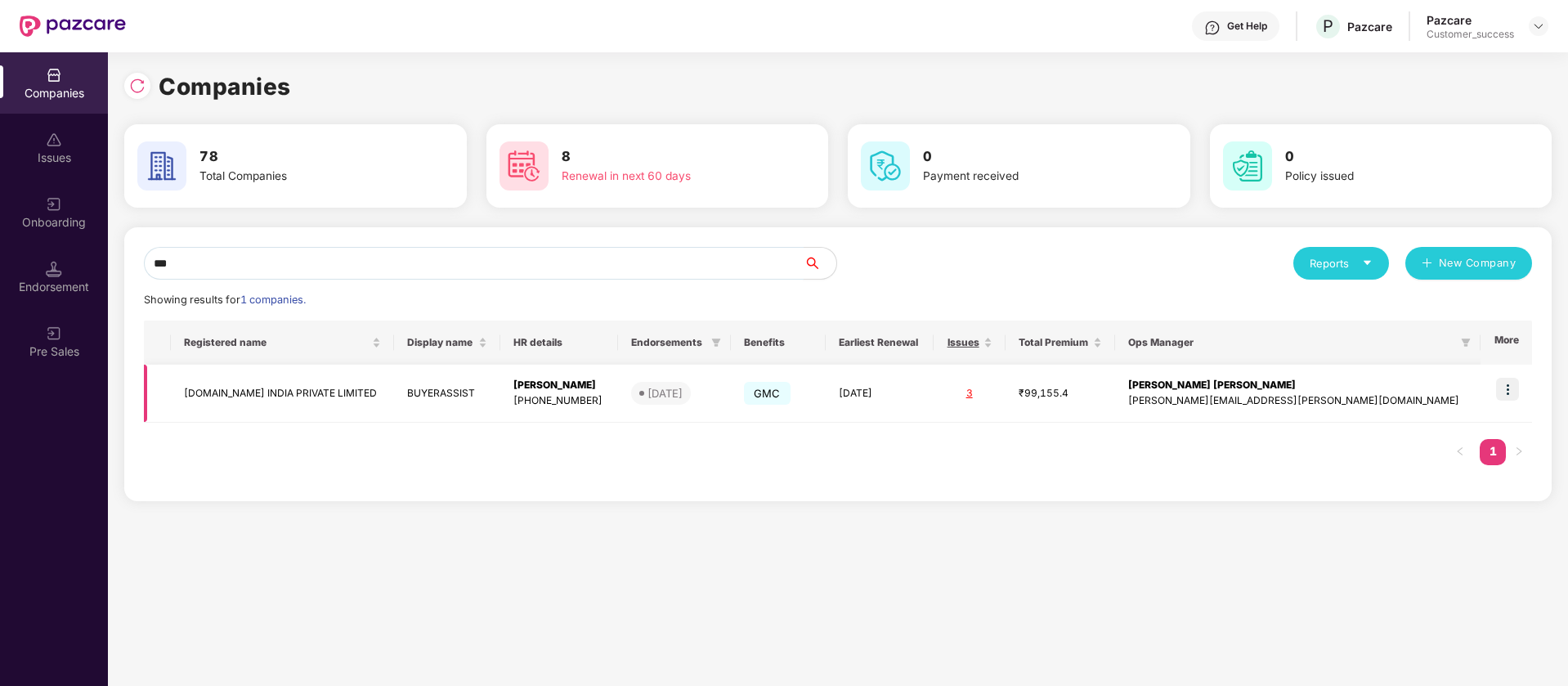
type input "***"
click at [1506, 386] on img at bounding box center [1507, 389] width 23 height 23
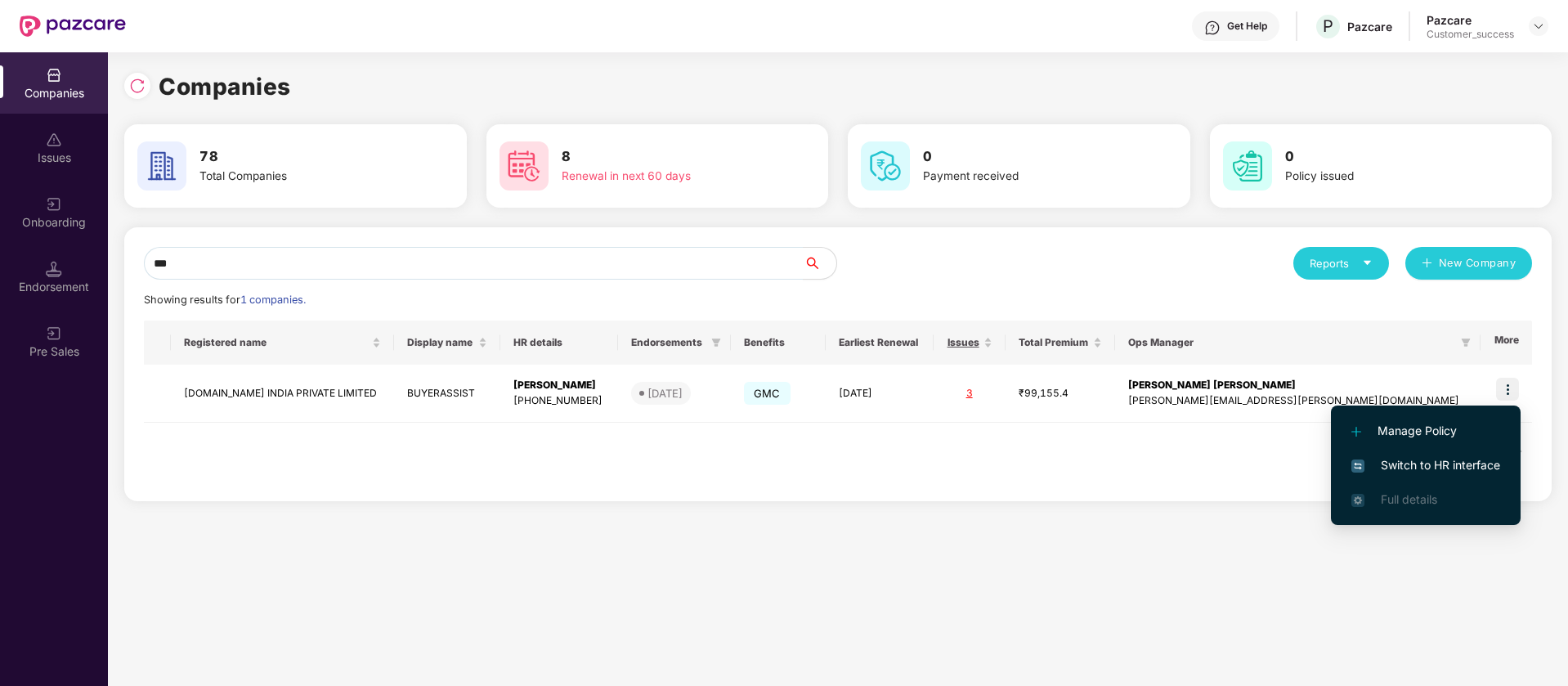
click at [1423, 463] on span "Switch to HR interface" at bounding box center [1426, 465] width 149 height 18
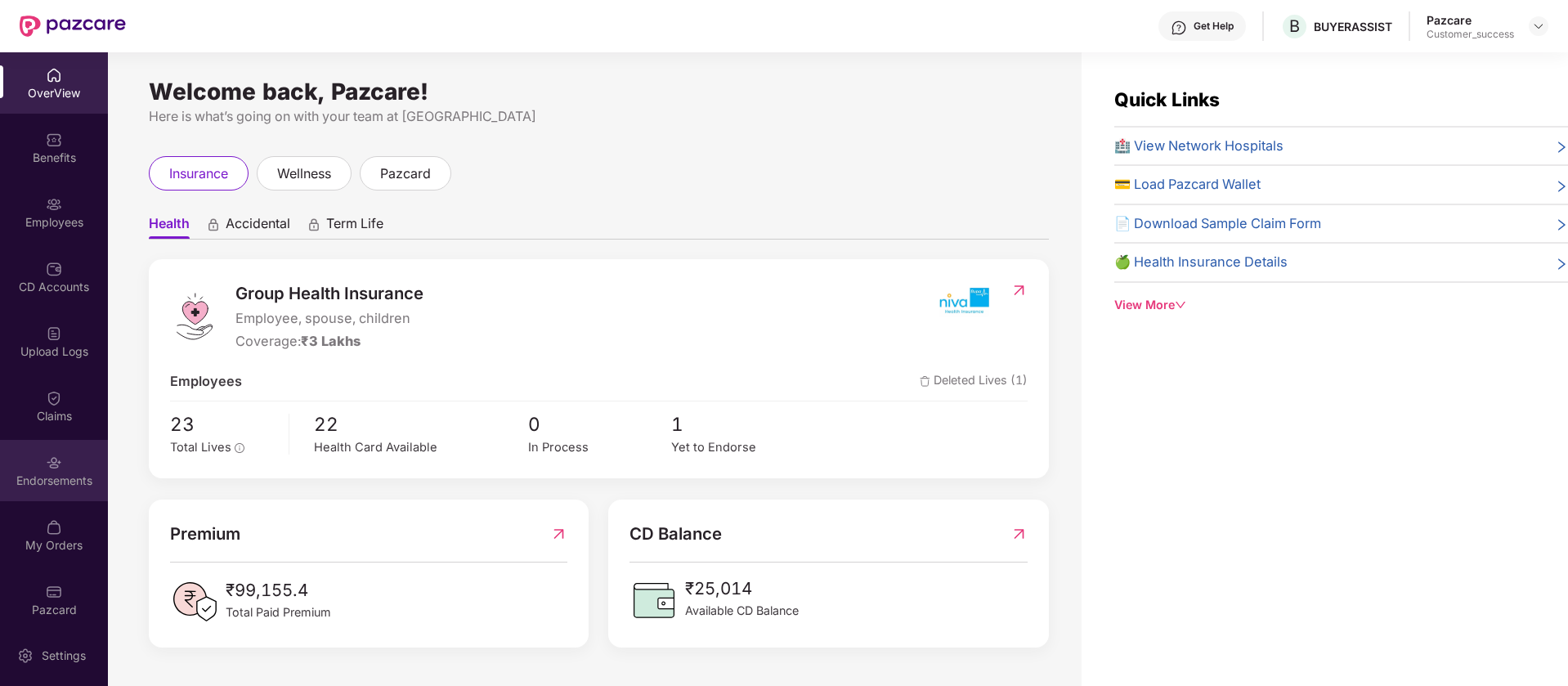
click at [34, 477] on div "Endorsements" at bounding box center [54, 480] width 108 height 17
